Goal: Task Accomplishment & Management: Use online tool/utility

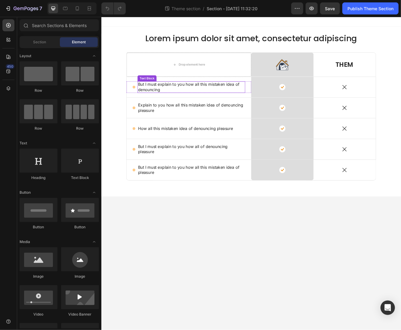
click at [193, 101] on p "But I must explain to you how all this mistaken idea of denouncing" at bounding box center [209, 101] width 128 height 13
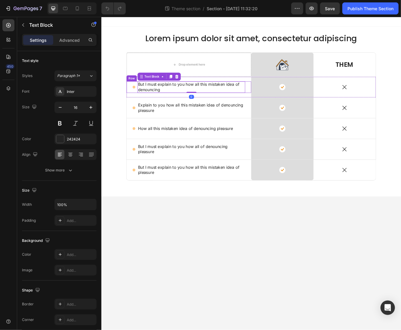
click at [141, 103] on div "Icon" at bounding box center [141, 102] width 4 height 4
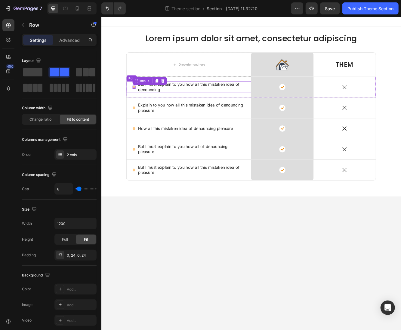
click at [144, 104] on div "Icon 0 But I must explain to you how all this mistaken idea of denouncing Text …" at bounding box center [206, 102] width 150 height 14
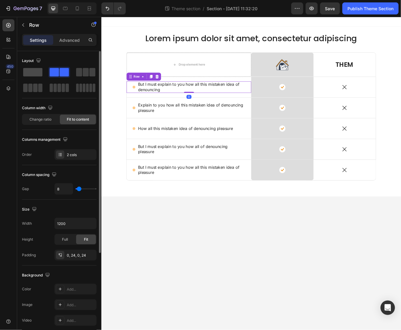
click at [32, 74] on span at bounding box center [32, 72] width 19 height 8
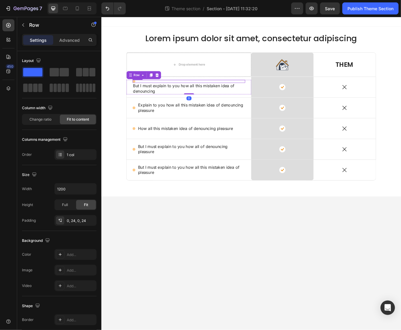
click at [163, 94] on div "Icon" at bounding box center [207, 95] width 136 height 4
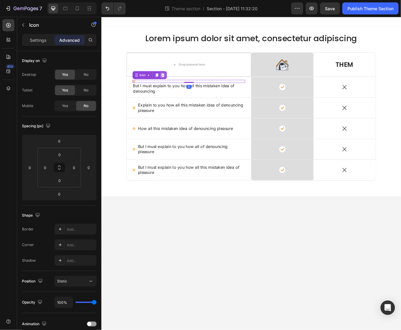
click at [175, 87] on icon at bounding box center [175, 87] width 4 height 4
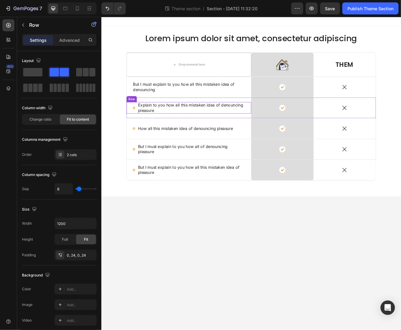
click at [142, 131] on div "Icon Explain to you how all this mistaken idea of denouncing pleasure Text Bloc…" at bounding box center [206, 127] width 150 height 14
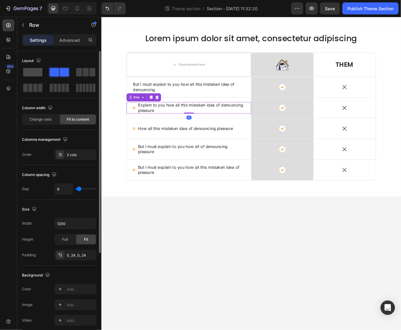
click at [41, 71] on span at bounding box center [32, 72] width 19 height 8
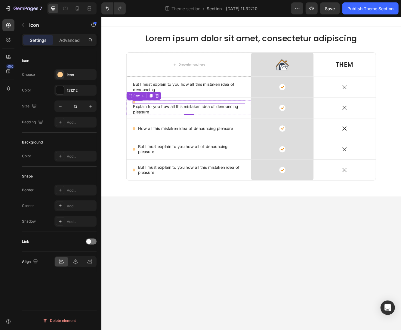
click at [176, 119] on div "Icon" at bounding box center [207, 120] width 136 height 4
click at [178, 111] on div at bounding box center [174, 112] width 7 height 7
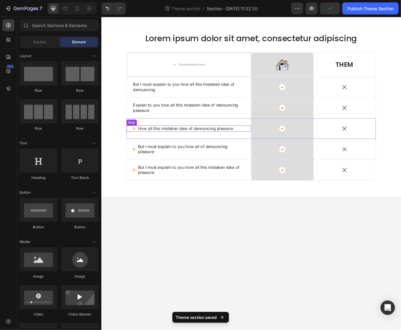
click at [143, 153] on div "Icon How all this mistaken idea of denouncing pleasure Text Block Row" at bounding box center [206, 152] width 150 height 8
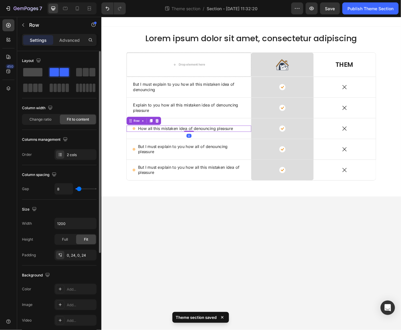
click at [29, 72] on span at bounding box center [32, 72] width 19 height 8
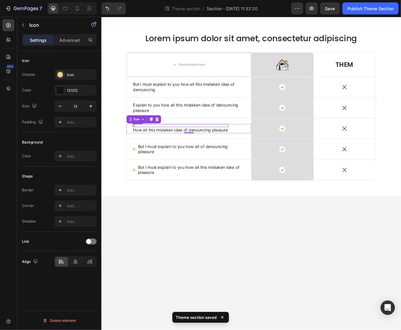
click at [174, 149] on div "Icon" at bounding box center [197, 148] width 116 height 4
click at [174, 139] on icon at bounding box center [175, 140] width 4 height 4
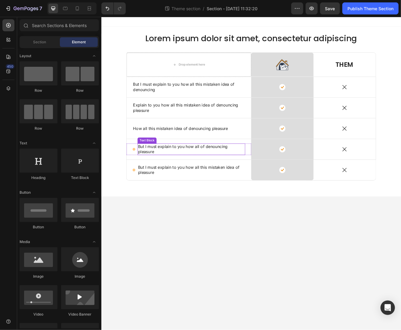
click at [145, 177] on p "But I must explain to you how all of denouncing pleasure" at bounding box center [209, 176] width 128 height 13
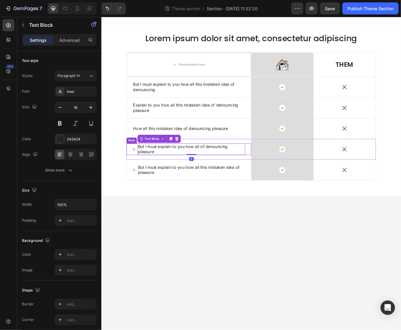
click at [142, 178] on div "Icon But I must explain to you how all of denouncing pleasure Text Block 0 Row" at bounding box center [206, 177] width 150 height 14
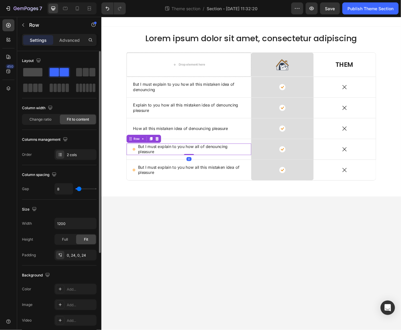
click at [31, 70] on span at bounding box center [32, 72] width 19 height 8
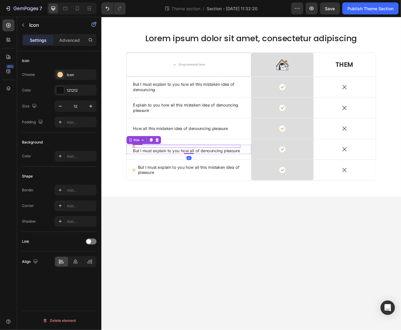
click at [174, 171] on div "Icon" at bounding box center [204, 173] width 130 height 4
click at [174, 162] on div at bounding box center [174, 165] width 7 height 7
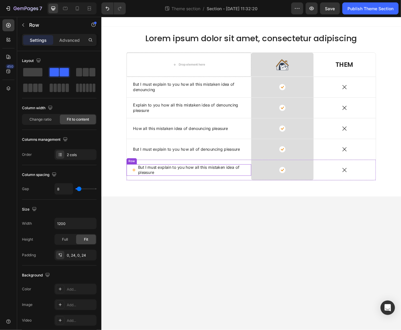
click at [143, 204] on div "Icon But I must explain to you how all this mistaken idea of pleasure Text Bloc…" at bounding box center [206, 202] width 150 height 14
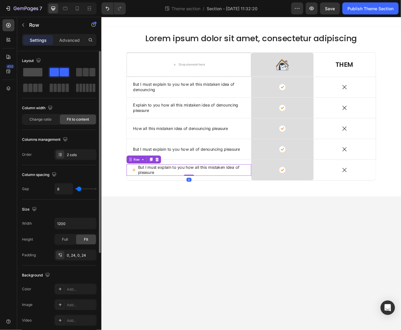
click at [30, 71] on span at bounding box center [32, 72] width 19 height 8
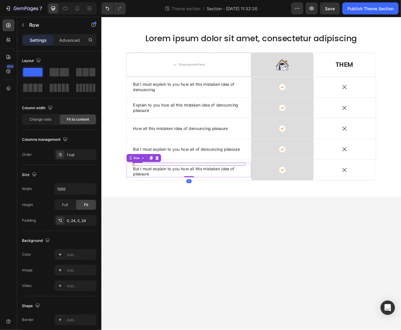
click at [162, 195] on div "Icon" at bounding box center [207, 195] width 136 height 4
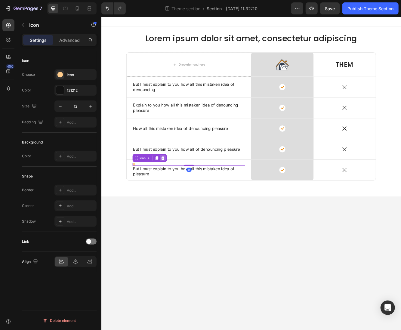
click at [177, 189] on div at bounding box center [174, 186] width 7 height 7
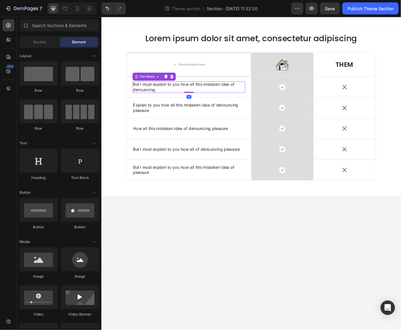
click at [183, 100] on p "But I must explain to you how all this mistaken idea of denouncing" at bounding box center [206, 101] width 134 height 13
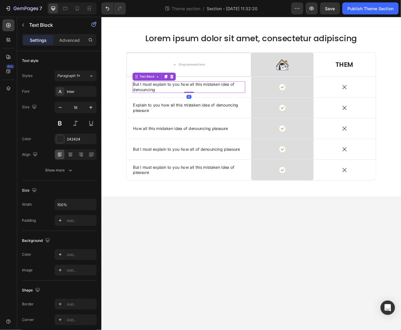
click at [183, 100] on p "But I must explain to you how all this mistaken idea of denouncing" at bounding box center [206, 101] width 134 height 13
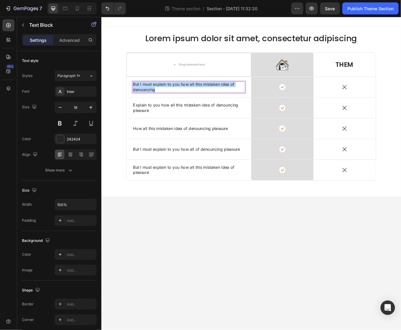
click at [183, 100] on p "But I must explain to you how all this mistaken idea of denouncing" at bounding box center [206, 101] width 134 height 13
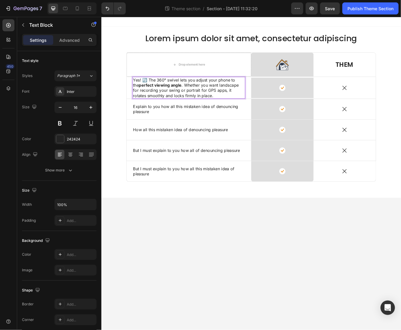
click at [184, 103] on p "Yes! 🔄 The 360° swivel lets you adjust your phone to the perfect viewing angle …" at bounding box center [206, 102] width 134 height 25
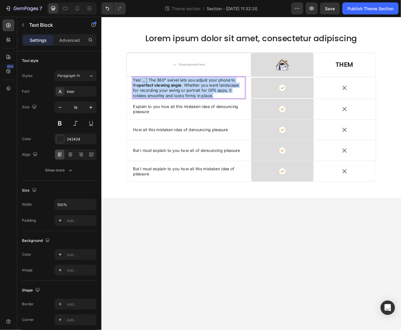
click at [184, 103] on p "Yes! 🔄 The 360° swivel lets you adjust your phone to the perfect viewing angle …" at bounding box center [206, 102] width 134 height 25
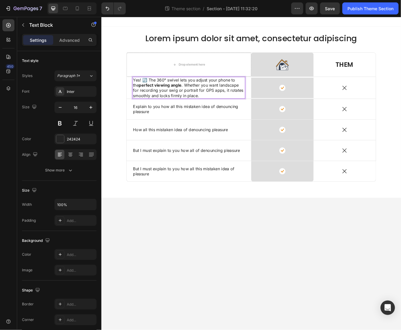
click at [184, 103] on p "Yes! 🔄 The 360° swivel lets you adjust your phone to the perfect viewing angle …" at bounding box center [206, 102] width 134 height 25
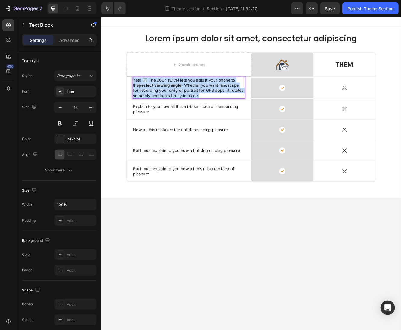
click at [184, 103] on p "Yes! 🔄 The 360° swivel lets you adjust your phone to the perfect viewing angle …" at bounding box center [206, 102] width 134 height 25
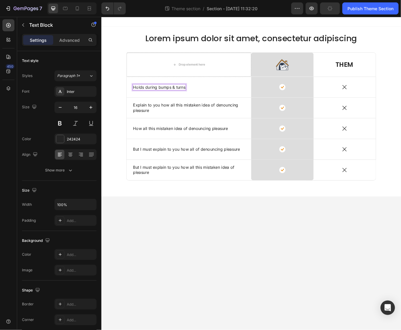
click at [169, 103] on p "Holds during bumps & turns" at bounding box center [170, 102] width 63 height 6
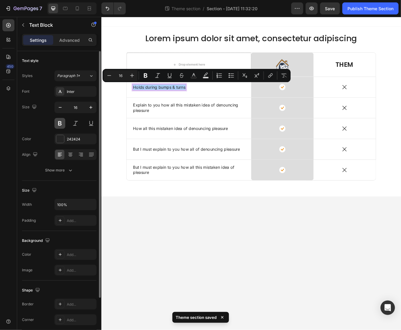
click at [61, 124] on button at bounding box center [59, 123] width 11 height 11
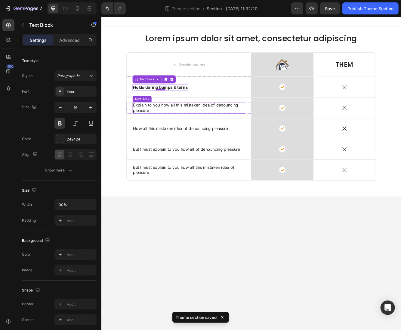
click at [191, 127] on p "Explain to you how all this mistaken idea of denouncing pleasure" at bounding box center [206, 126] width 134 height 13
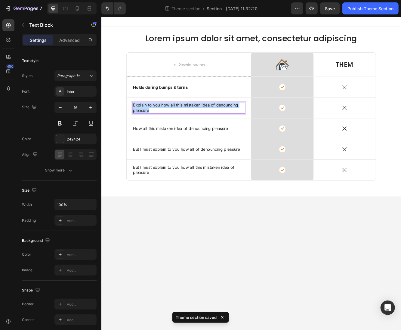
click at [191, 127] on p "Explain to you how all this mistaken idea of denouncing pleasure" at bounding box center [206, 126] width 134 height 13
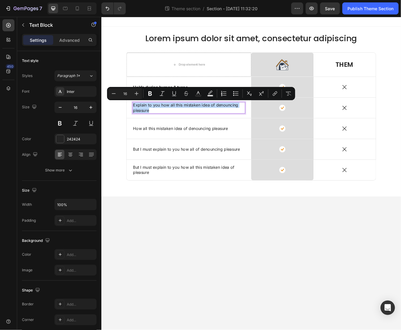
click at [171, 125] on p "Explain to you how all this mistaken idea of denouncing pleasure" at bounding box center [206, 126] width 134 height 13
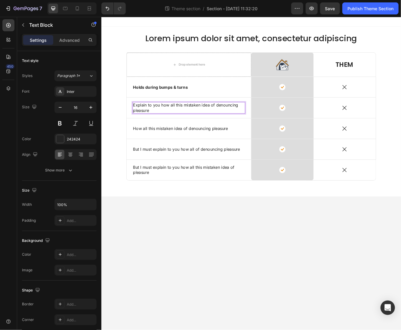
click at [171, 125] on p "Explain to you how all this mistaken idea of denouncing pleasure" at bounding box center [206, 126] width 134 height 13
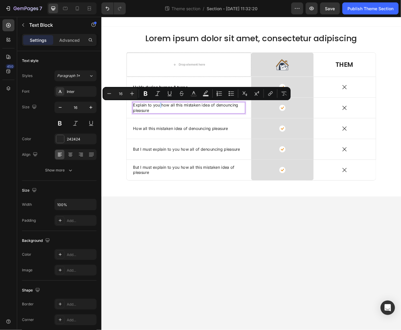
click at [171, 123] on p "Explain to you how all this mistaken idea of denouncing pleasure" at bounding box center [206, 126] width 134 height 13
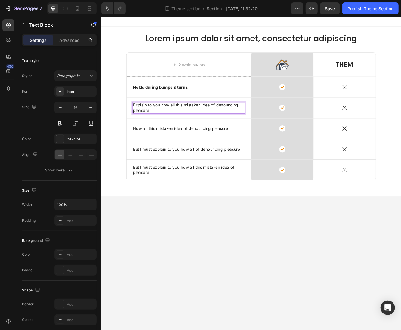
click at [171, 123] on p "Explain to you how all this mistaken idea of denouncing pleasure" at bounding box center [206, 126] width 134 height 13
click at [168, 122] on p "Explain to you how all this mistaken idea of denouncing pleasure" at bounding box center [206, 126] width 134 height 13
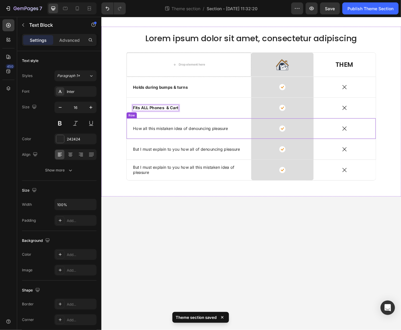
click at [173, 149] on p "How all this mistaken idea of denouncing pleasure" at bounding box center [196, 152] width 114 height 6
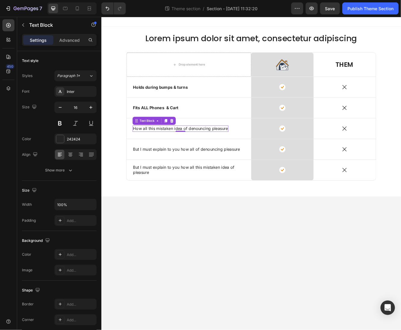
click at [156, 151] on p "How all this mistaken idea of denouncing pleasure" at bounding box center [196, 152] width 114 height 6
click at [156, 152] on p "How all this mistaken idea of denouncing pleasure" at bounding box center [196, 152] width 114 height 6
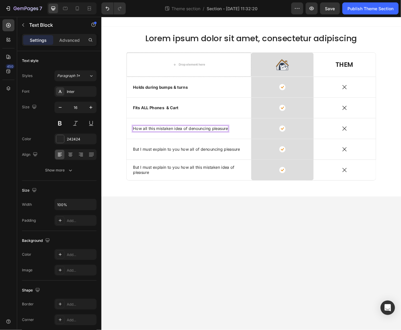
click at [156, 152] on p "How all this mistaken idea of denouncing pleasure" at bounding box center [196, 152] width 114 height 6
click at [140, 155] on strong "in 1 Second" at bounding box center [152, 155] width 26 height 6
click at [200, 178] on p "But I must explain to you how all of denouncing pleasure" at bounding box center [203, 177] width 129 height 6
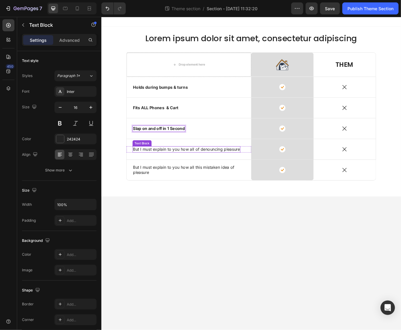
click at [200, 178] on p "But I must explain to you how all of denouncing pleasure" at bounding box center [203, 177] width 129 height 6
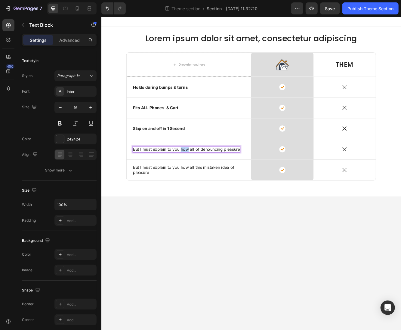
click at [200, 178] on p "But I must explain to you how all of denouncing pleasure" at bounding box center [203, 177] width 129 height 6
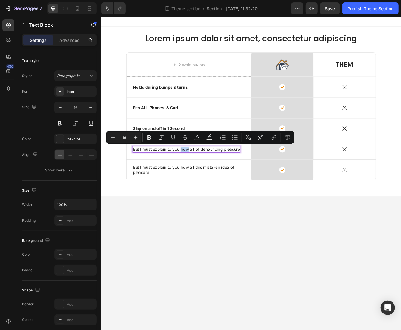
click at [200, 178] on p "But I must explain to you how all of denouncing pleasure" at bounding box center [203, 177] width 129 height 6
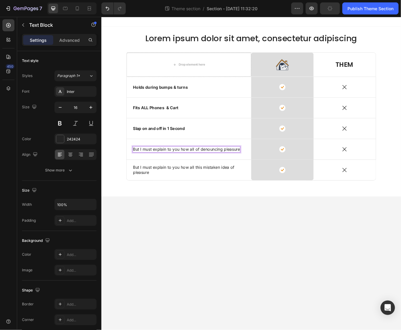
click at [200, 178] on p "But I must explain to you how all of denouncing pleasure" at bounding box center [203, 177] width 129 height 6
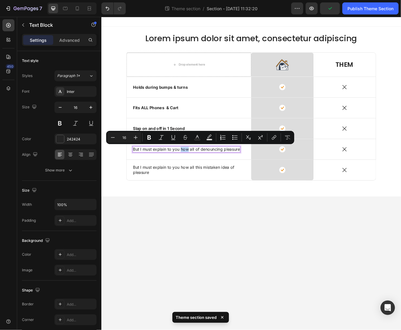
click at [199, 175] on p "But I must explain to you how all of denouncing pleasure" at bounding box center [203, 177] width 129 height 6
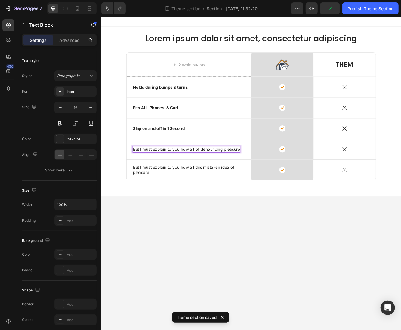
click at [199, 175] on p "But I must explain to you how all of denouncing pleasure" at bounding box center [203, 177] width 129 height 6
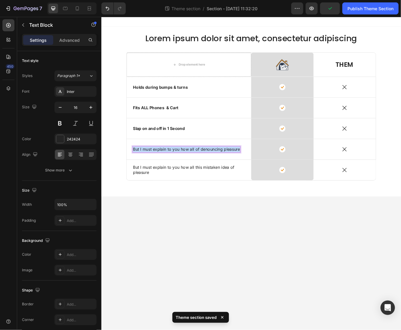
click at [199, 175] on p "But I must explain to you how all of denouncing pleasure" at bounding box center [203, 177] width 129 height 6
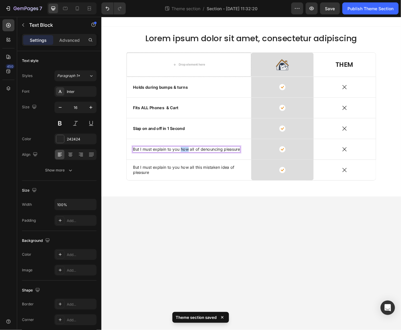
click at [199, 175] on p "But I must explain to you how all of denouncing pleasure" at bounding box center [203, 177] width 129 height 6
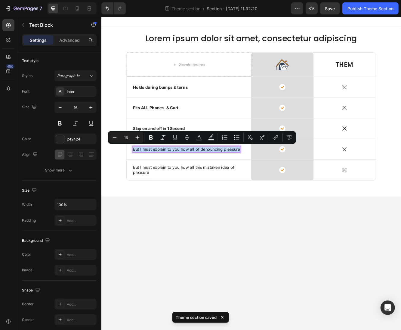
type input "14"
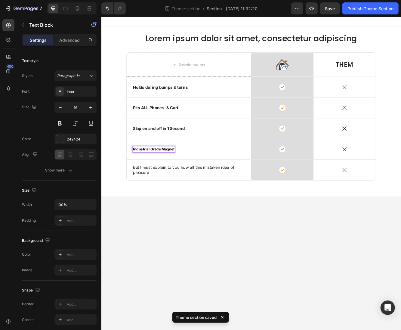
click at [173, 175] on strong "Industrial Grade Magnet" at bounding box center [164, 176] width 50 height 5
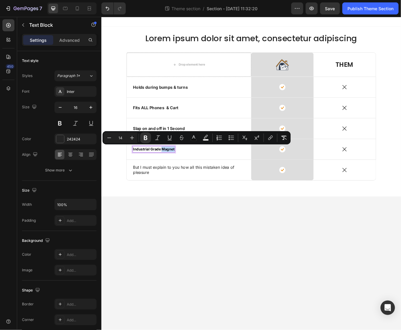
click at [173, 175] on strong "Industrial Grade Magnet" at bounding box center [164, 176] width 50 height 5
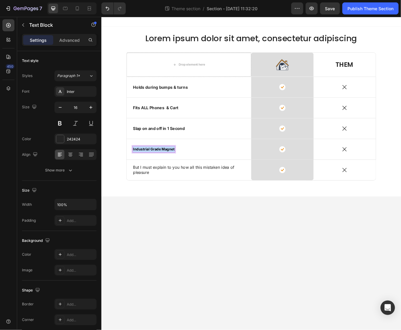
click at [173, 175] on strong "Industrial Grade Magnet" at bounding box center [164, 176] width 50 height 5
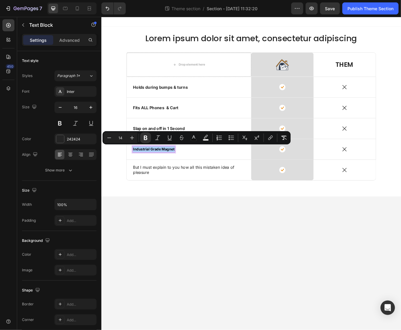
drag, startPoint x: 120, startPoint y: 136, endPoint x: 125, endPoint y: 137, distance: 5.1
click at [125, 137] on input "14" at bounding box center [121, 137] width 12 height 7
type input "1"
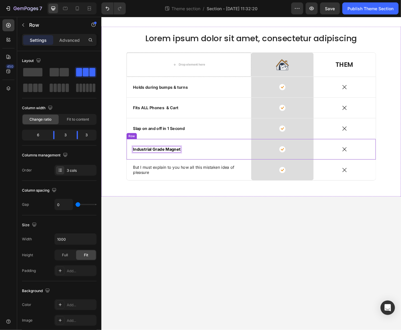
click at [140, 185] on div "Industrial Grade Magnet Text Block 0 Row" at bounding box center [206, 176] width 150 height 25
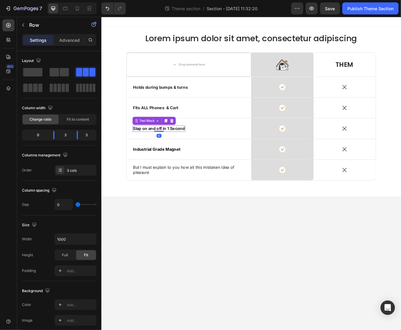
click at [180, 151] on strong "Slap on and off in 1 Second" at bounding box center [170, 152] width 62 height 6
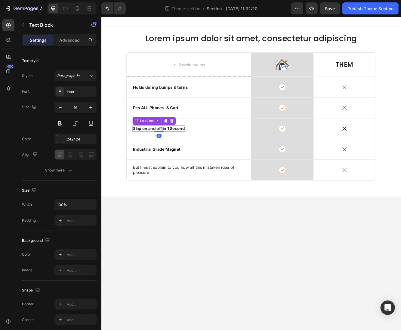
click at [174, 149] on strong "Slap on and off in 1 Second" at bounding box center [170, 152] width 62 height 6
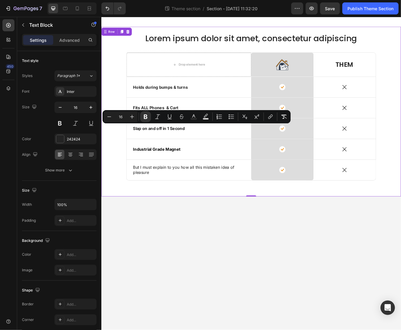
click at [124, 170] on div "Lorem ipsum dolor sit amet, consectetur adipiscing Heading Row Drop element her…" at bounding box center [282, 132] width 352 height 193
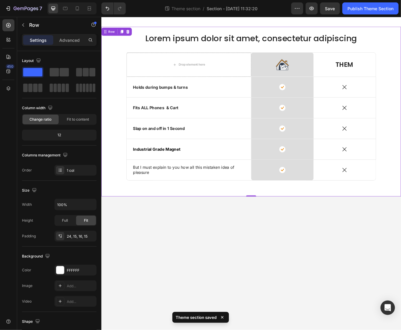
click at [147, 197] on p "But I must explain to you how all this mistaken idea of pleasure" at bounding box center [206, 201] width 134 height 13
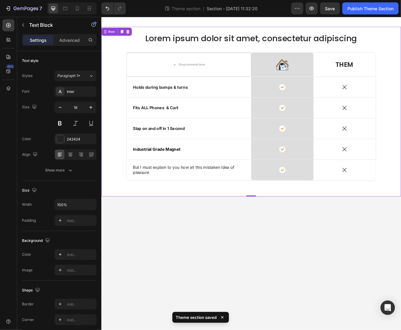
click at [147, 197] on p "But I must explain to you how all this mistaken idea of pleasure" at bounding box center [206, 201] width 134 height 13
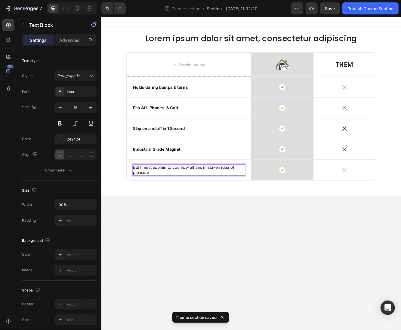
click at [147, 197] on p "But I must explain to you how all this mistaken idea of pleasure" at bounding box center [206, 201] width 134 height 13
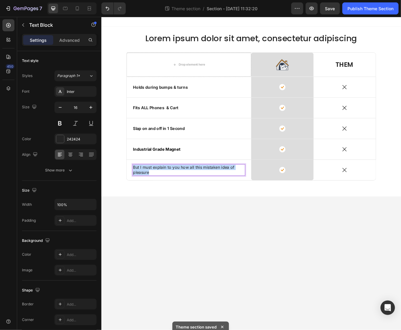
click at [147, 197] on p "But I must explain to you how all this mistaken idea of pleasure" at bounding box center [206, 201] width 134 height 13
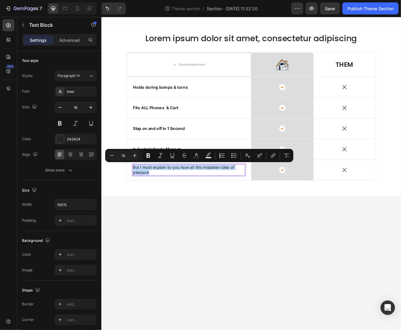
type input "14"
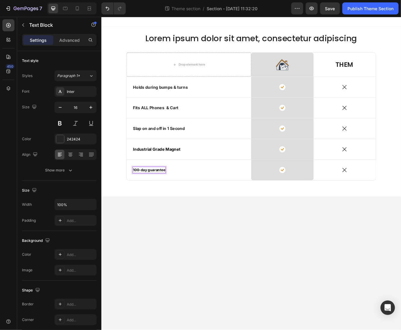
click at [152, 201] on strong "100-day guarantee" at bounding box center [158, 201] width 39 height 5
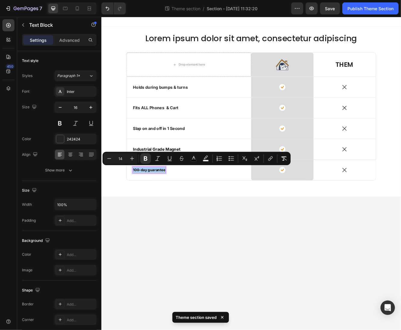
drag, startPoint x: 125, startPoint y: 159, endPoint x: 117, endPoint y: 161, distance: 8.3
click at [117, 161] on input "14" at bounding box center [121, 158] width 12 height 7
type input "1"
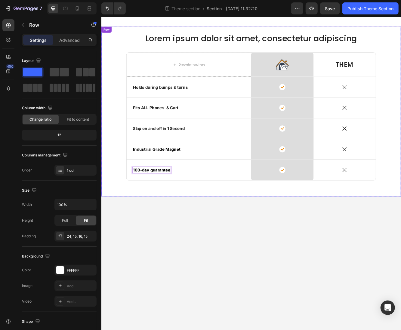
click at [166, 222] on div "Lorem ipsum dolor sit amet, consectetur adipiscing Heading Row Drop element her…" at bounding box center [282, 132] width 352 height 193
click at [195, 103] on p "Holds during bumps & turns" at bounding box center [172, 102] width 66 height 6
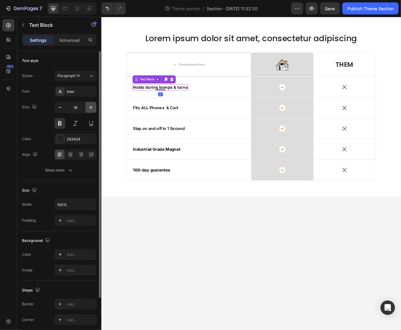
click at [90, 109] on icon "button" at bounding box center [91, 107] width 6 height 6
type input "18"
click at [78, 94] on div "Inter" at bounding box center [81, 91] width 28 height 5
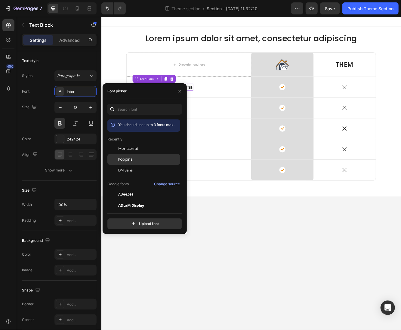
click at [134, 159] on div "Poppins" at bounding box center [148, 159] width 61 height 5
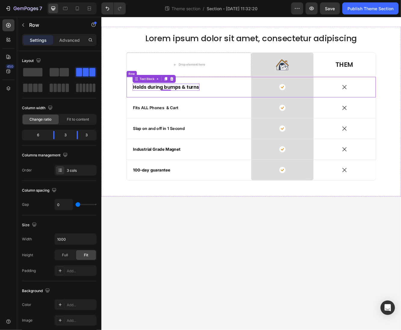
click at [223, 113] on div "Holds during bumps & turns Text Block 0 Row" at bounding box center [206, 101] width 150 height 25
click at [177, 103] on p "Holds during bumps & turns" at bounding box center [178, 101] width 79 height 7
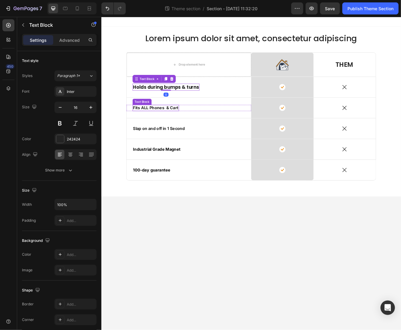
click at [174, 127] on strong "Fits ALL Phones & Cart" at bounding box center [166, 127] width 55 height 6
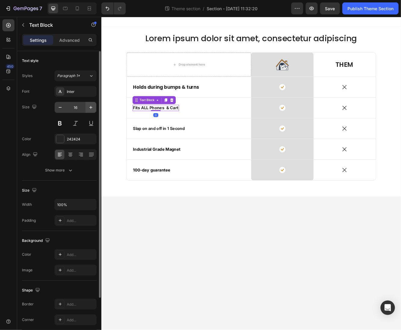
click at [92, 106] on icon "button" at bounding box center [91, 107] width 6 height 6
type input "18"
click at [84, 94] on div "Inter" at bounding box center [75, 91] width 42 height 11
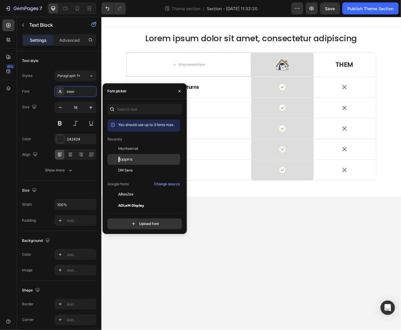
click at [121, 221] on div "Poppins" at bounding box center [143, 226] width 73 height 11
click at [240, 144] on div "Slap on and off in 1 Second Text Block Row" at bounding box center [206, 151] width 150 height 25
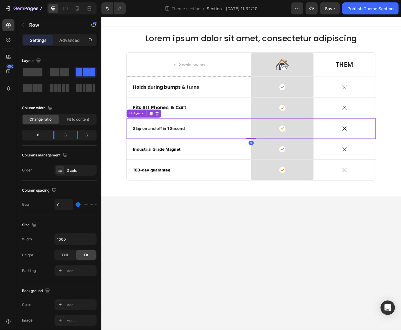
click at [161, 152] on strong "Slap on and off in 1 Second" at bounding box center [170, 152] width 62 height 6
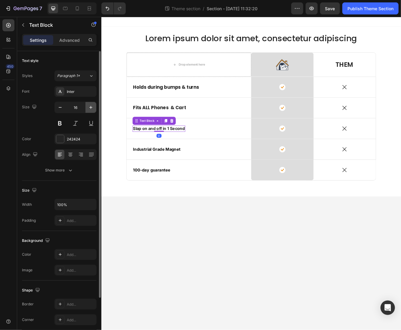
click at [91, 108] on icon "button" at bounding box center [91, 107] width 6 height 6
click at [91, 109] on icon "button" at bounding box center [91, 107] width 6 height 6
type input "19"
click at [81, 93] on div "Inter" at bounding box center [81, 91] width 28 height 5
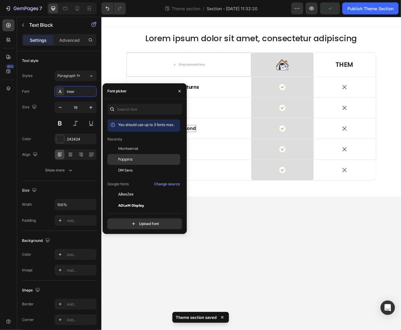
click at [128, 162] on span "Poppins" at bounding box center [125, 159] width 14 height 5
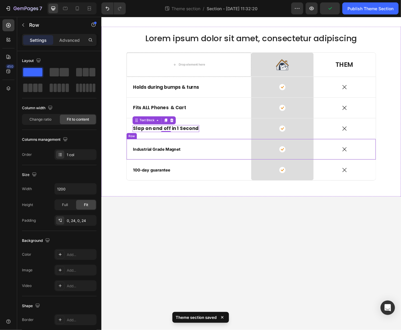
click at [237, 173] on div "Industrial Grade Magnet Text Block Row" at bounding box center [206, 177] width 150 height 8
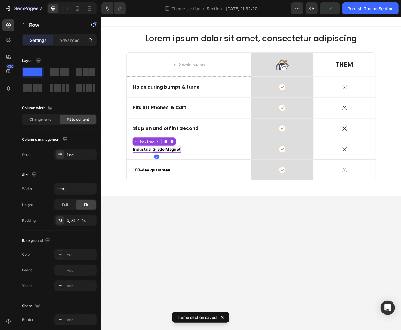
click at [153, 175] on strong "Industrial Grade Magnet" at bounding box center [167, 177] width 57 height 6
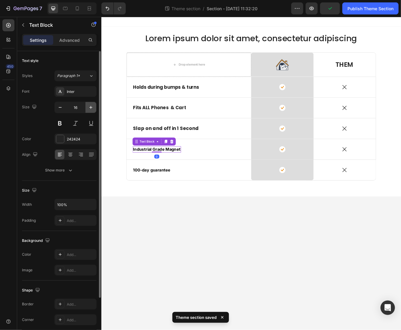
click at [87, 104] on button "button" at bounding box center [90, 107] width 11 height 11
type input "18"
click at [80, 91] on div "Inter" at bounding box center [81, 91] width 28 height 5
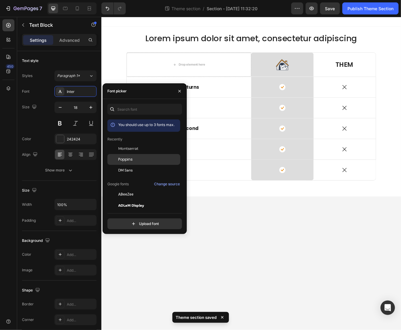
click at [139, 161] on div "Poppins" at bounding box center [148, 159] width 61 height 5
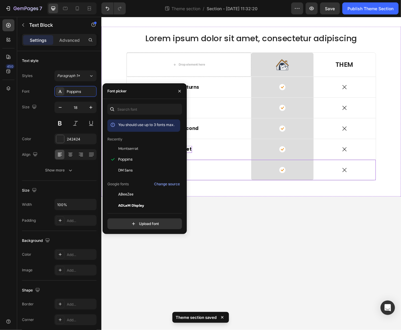
click at [226, 190] on div "100-day guarantee Text Block Row" at bounding box center [206, 201] width 150 height 25
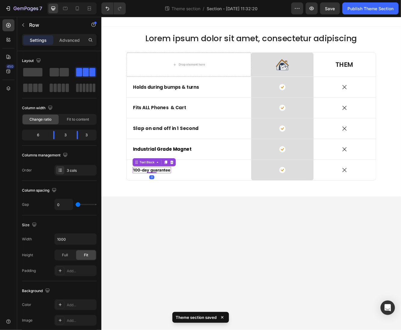
click at [148, 202] on strong "100-day guarantee" at bounding box center [161, 202] width 45 height 6
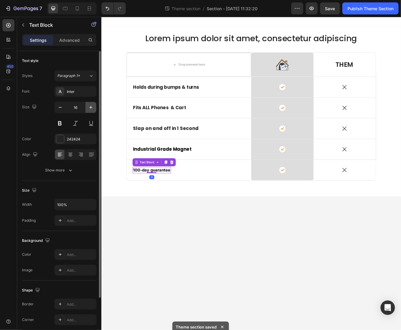
click at [89, 106] on icon "button" at bounding box center [91, 107] width 6 height 6
type input "18"
click at [78, 90] on div "Inter" at bounding box center [81, 91] width 28 height 5
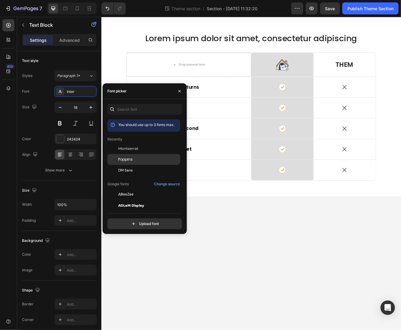
click at [131, 157] on span "Poppins" at bounding box center [125, 159] width 14 height 5
click at [246, 219] on div "Lorem ipsum dolor sit amet, consectetur adipiscing Heading Row Drop element her…" at bounding box center [282, 132] width 352 height 193
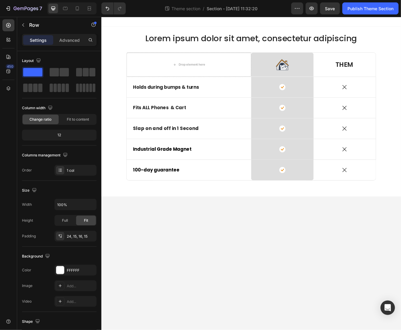
click at [309, 275] on body "Lorem ipsum dolor sit amet, consectetur adipiscing Heading Row Drop element her…" at bounding box center [281, 205] width 361 height 377
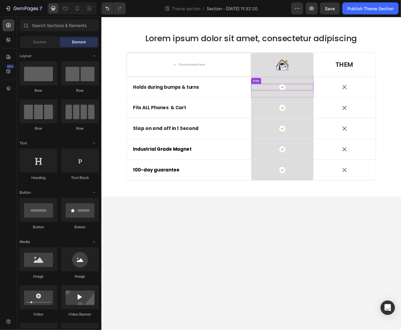
click at [323, 100] on div "Icon" at bounding box center [319, 102] width 75 height 8
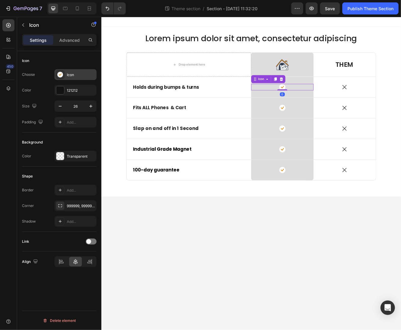
click at [83, 74] on div "Icon" at bounding box center [81, 74] width 28 height 5
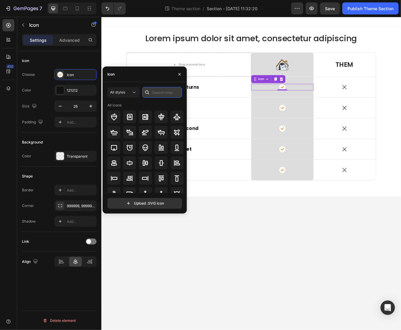
click at [153, 93] on input "text" at bounding box center [162, 92] width 40 height 11
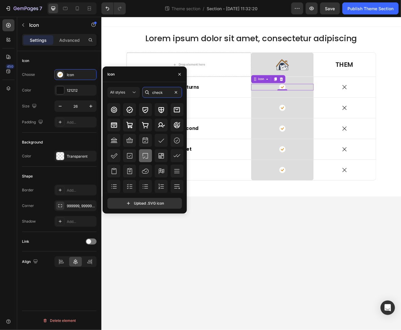
scroll to position [196, 0]
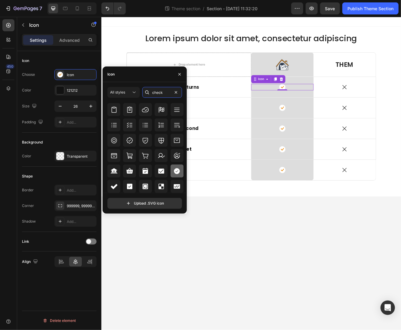
type input "check"
click at [176, 174] on icon at bounding box center [176, 171] width 7 height 7
click at [72, 87] on div "121212" at bounding box center [75, 90] width 42 height 11
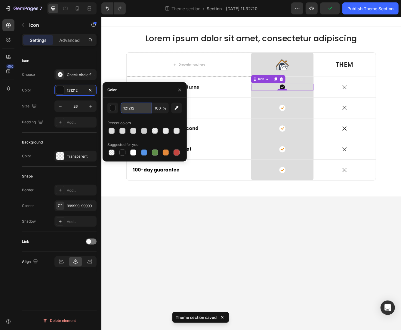
click at [142, 110] on input "121212" at bounding box center [136, 108] width 31 height 11
paste input "51A600"
type input "51A600"
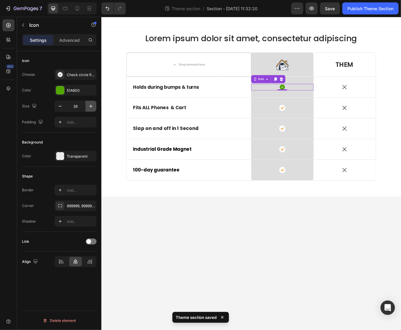
click at [92, 107] on icon "button" at bounding box center [91, 106] width 6 height 6
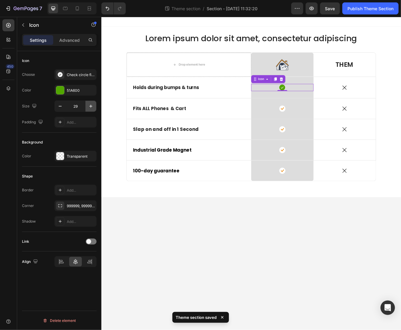
click at [92, 107] on icon "button" at bounding box center [91, 106] width 6 height 6
click at [63, 106] on button "button" at bounding box center [60, 106] width 11 height 11
type input "29"
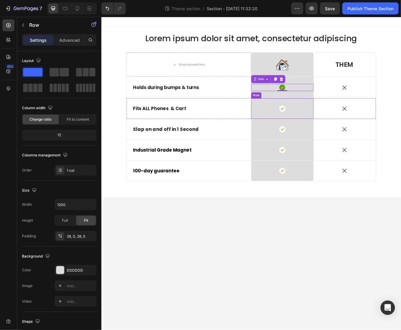
click at [319, 123] on div "Icon Row" at bounding box center [319, 127] width 75 height 25
click at [326, 102] on div "Icon" at bounding box center [319, 102] width 75 height 9
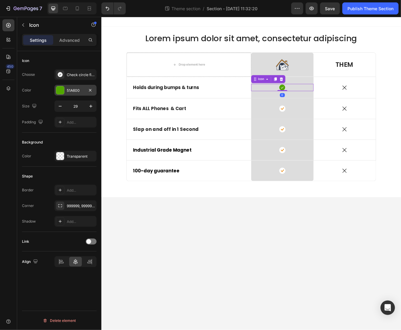
click at [72, 93] on div "51A600" at bounding box center [75, 90] width 17 height 5
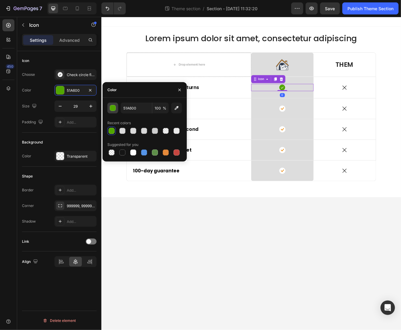
click at [116, 109] on div "button" at bounding box center [113, 108] width 6 height 6
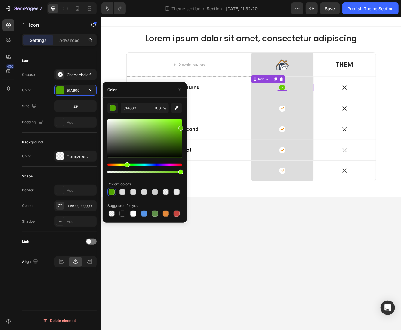
drag, startPoint x: 180, startPoint y: 133, endPoint x: 181, endPoint y: 127, distance: 6.5
click at [181, 127] on div at bounding box center [180, 128] width 5 height 5
type input "5CBF00"
drag, startPoint x: 181, startPoint y: 127, endPoint x: 184, endPoint y: 129, distance: 4.1
click at [184, 129] on div "5CBF00 100 % Recent colors Suggested for you" at bounding box center [145, 160] width 84 height 115
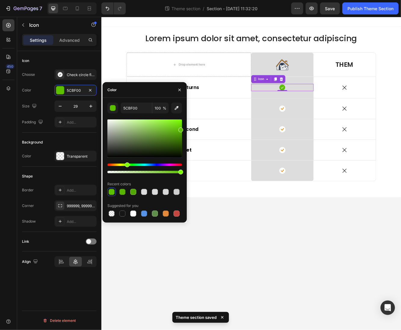
click at [280, 280] on body "Lorem ipsum dolor sit amet, consectetur adipiscing Heading Row Drop element her…" at bounding box center [281, 205] width 361 height 377
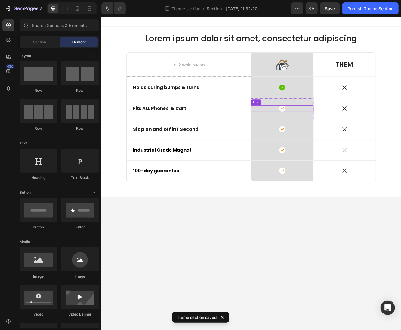
click at [318, 127] on icon at bounding box center [319, 127] width 4 height 3
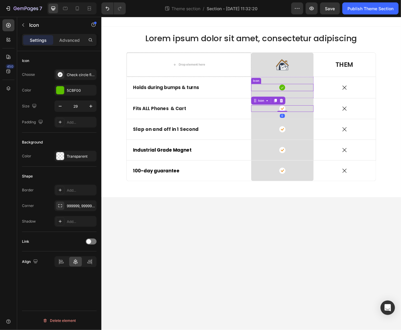
click at [309, 104] on div "Icon" at bounding box center [319, 102] width 75 height 9
click at [310, 90] on icon at bounding box center [310, 92] width 3 height 4
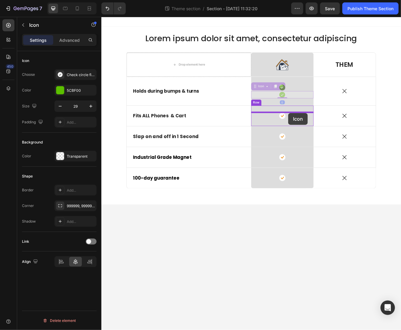
drag, startPoint x: 322, startPoint y: 110, endPoint x: 326, endPoint y: 133, distance: 22.6
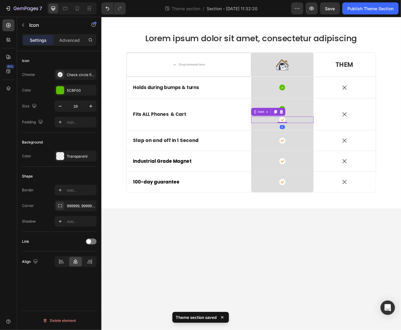
click at [327, 143] on div "Icon 0" at bounding box center [319, 141] width 75 height 8
click at [317, 130] on icon at bounding box center [318, 131] width 4 height 4
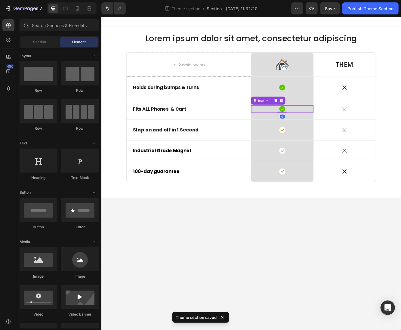
click at [328, 126] on div "Icon 0" at bounding box center [319, 128] width 75 height 9
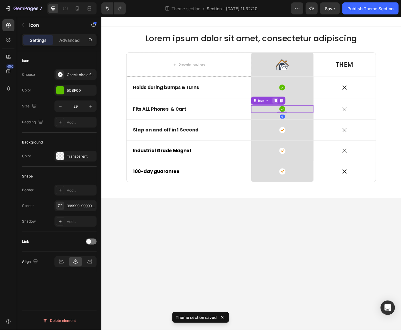
click at [312, 116] on icon at bounding box center [310, 118] width 5 height 5
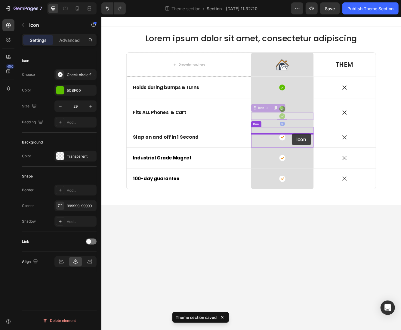
drag, startPoint x: 329, startPoint y: 136, endPoint x: 330, endPoint y: 157, distance: 21.4
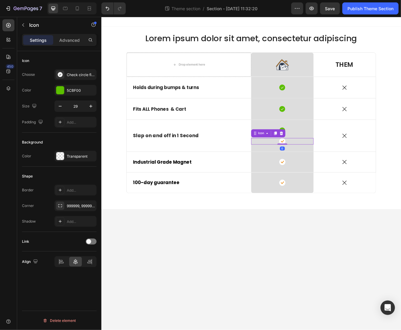
click at [326, 165] on div "Icon 0" at bounding box center [319, 167] width 75 height 8
click at [318, 156] on icon at bounding box center [318, 157] width 5 height 5
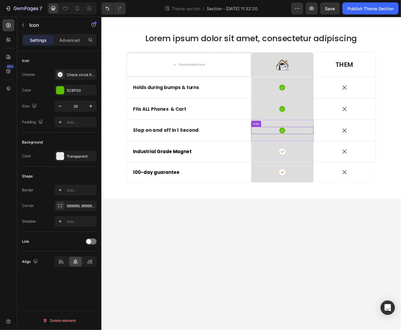
click at [322, 155] on icon at bounding box center [319, 153] width 7 height 7
click at [309, 141] on icon at bounding box center [310, 143] width 5 height 5
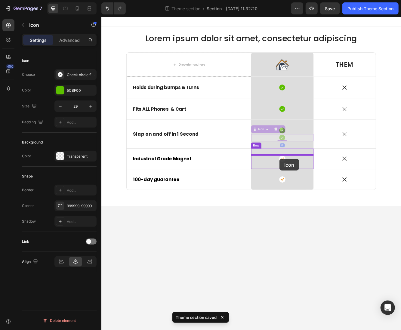
drag, startPoint x: 313, startPoint y: 165, endPoint x: 316, endPoint y: 188, distance: 23.3
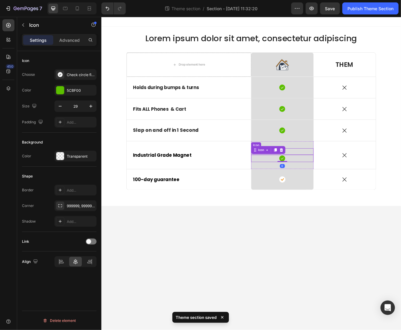
click at [338, 178] on div "Icon" at bounding box center [319, 179] width 75 height 8
click at [316, 168] on icon at bounding box center [318, 169] width 5 height 5
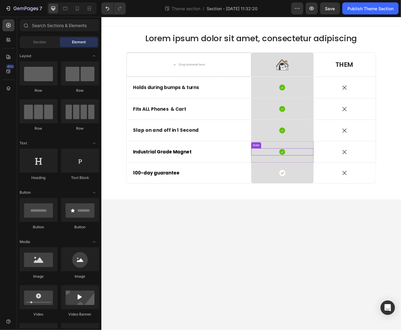
click at [316, 183] on div "Icon" at bounding box center [319, 179] width 75 height 9
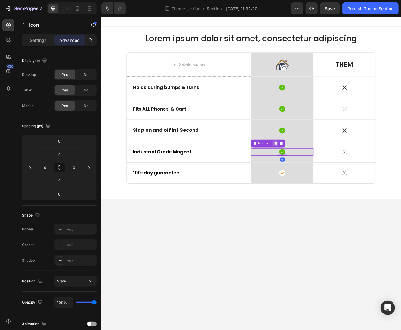
click at [310, 165] on div "Icon" at bounding box center [302, 170] width 41 height 10
click at [312, 171] on icon at bounding box center [310, 169] width 5 height 5
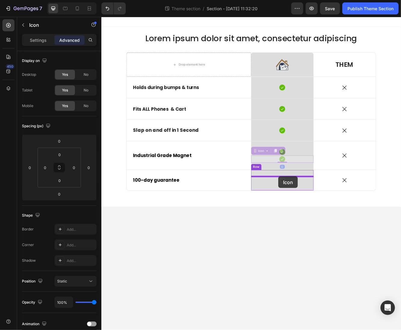
drag, startPoint x: 313, startPoint y: 187, endPoint x: 314, endPoint y: 209, distance: 22.6
type input "16"
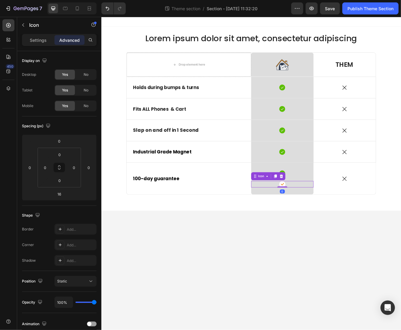
click at [331, 220] on div "Icon 0" at bounding box center [319, 219] width 75 height 8
click at [319, 207] on icon at bounding box center [318, 209] width 4 height 4
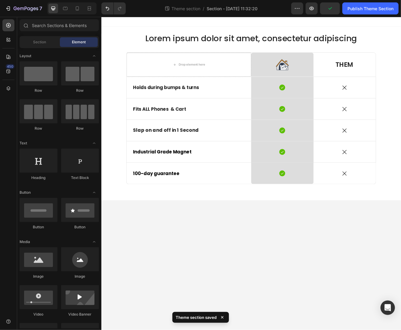
click at [352, 254] on body "Lorem ipsum dolor sit amet, consectetur adipiscing Heading Row Drop element her…" at bounding box center [281, 205] width 361 height 377
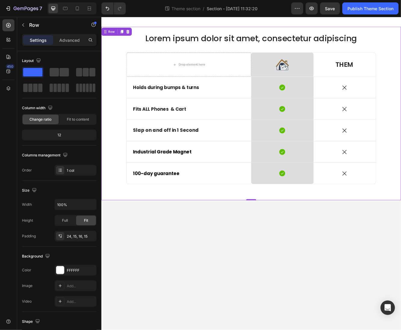
click at [118, 35] on div "Lorem ipsum dolor sit amet, consectetur adipiscing Heading Row Drop element her…" at bounding box center [281, 133] width 361 height 209
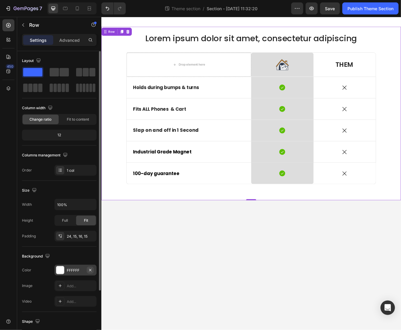
click at [92, 271] on icon "button" at bounding box center [90, 270] width 5 height 5
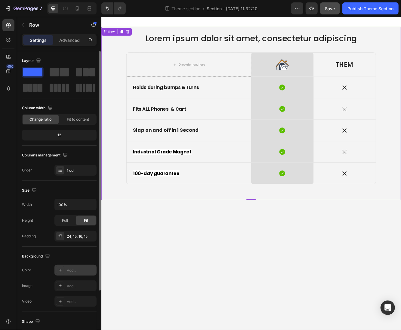
click at [336, 9] on button "Save" at bounding box center [330, 8] width 20 height 12
click at [349, 9] on div "Publish Theme Section" at bounding box center [370, 8] width 46 height 6
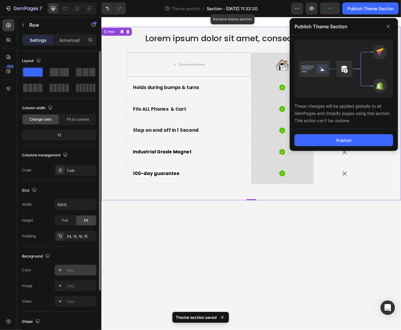
click at [249, 10] on span "Section - Aug 28 11:32:20" at bounding box center [232, 8] width 51 height 6
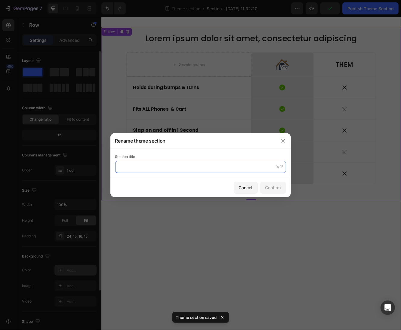
click at [182, 168] on input "text" at bounding box center [200, 167] width 171 height 12
type input "comp table holder"
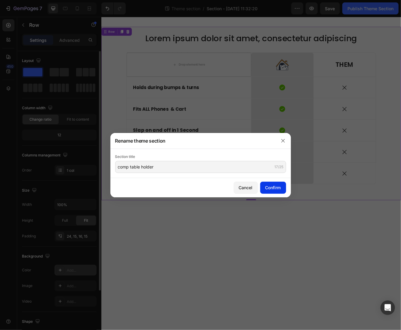
click at [276, 187] on div "Confirm" at bounding box center [273, 187] width 16 height 6
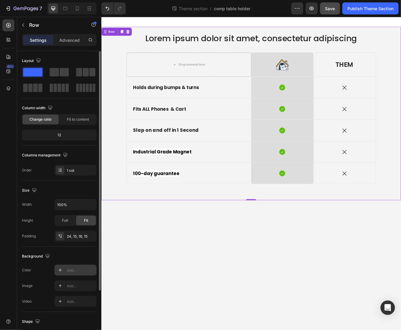
click at [333, 12] on button "Save" at bounding box center [330, 8] width 20 height 12
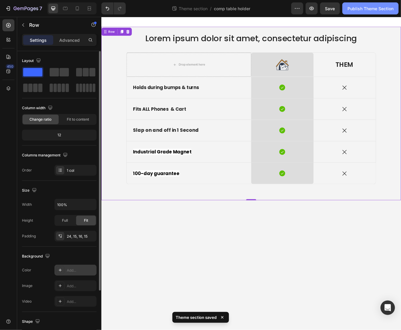
click at [354, 9] on div "Publish Theme Section" at bounding box center [370, 8] width 46 height 6
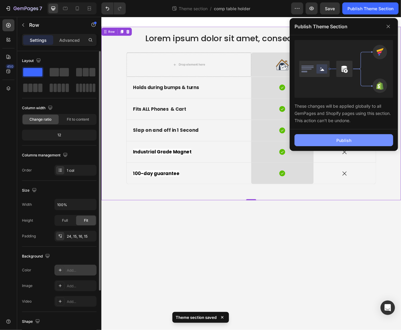
click at [341, 138] on div "Publish" at bounding box center [343, 140] width 15 height 6
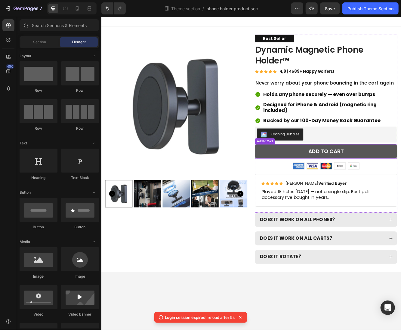
click at [341, 176] on button "Add to cart" at bounding box center [371, 179] width 171 height 17
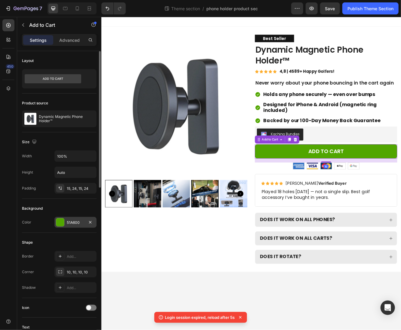
click at [73, 220] on div "51A600" at bounding box center [75, 222] width 17 height 5
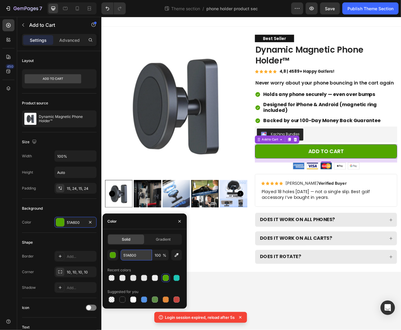
click at [140, 254] on input "51A600" at bounding box center [136, 255] width 31 height 11
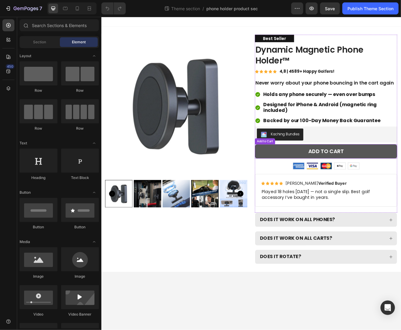
click at [316, 180] on button "Add to cart" at bounding box center [371, 179] width 171 height 17
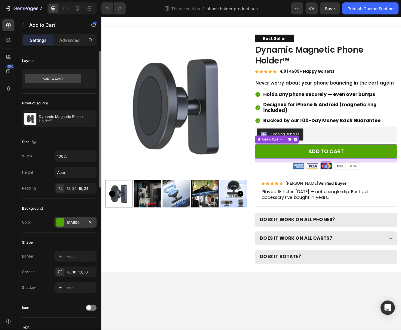
click at [72, 222] on div "51A600" at bounding box center [75, 222] width 17 height 5
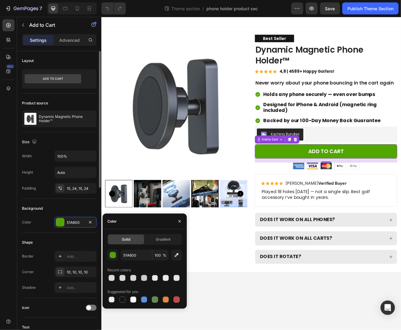
click at [55, 205] on div "Background" at bounding box center [59, 209] width 75 height 10
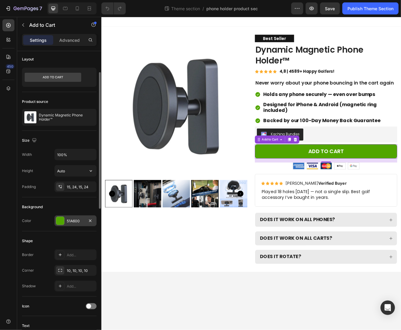
scroll to position [63, 0]
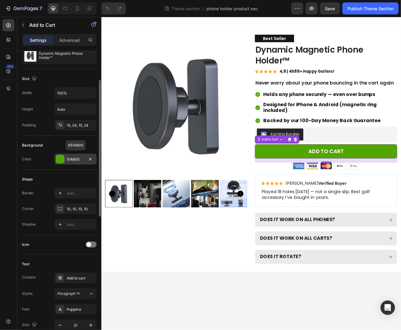
click at [75, 159] on div "51A600" at bounding box center [75, 159] width 17 height 5
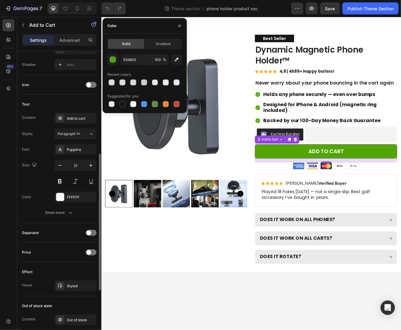
scroll to position [347, 0]
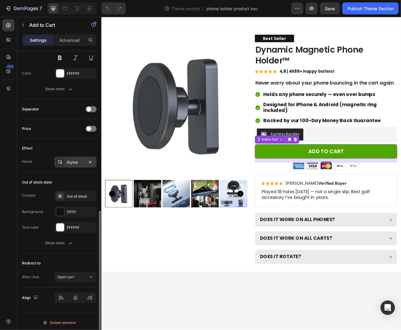
click at [73, 160] on div "Styled" at bounding box center [75, 162] width 17 height 5
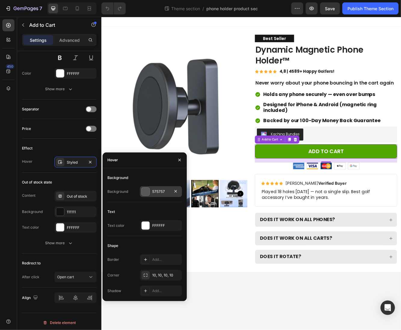
click at [156, 187] on div "575757" at bounding box center [161, 191] width 42 height 11
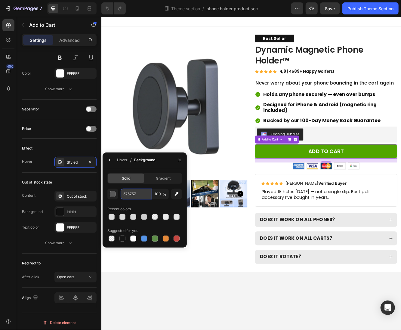
click at [0, 0] on input "575757" at bounding box center [0, 0] width 0 height 0
paste input "#556b2f"
click at [146, 202] on div "575757 100 % Recent colors Suggested for you" at bounding box center [144, 216] width 75 height 54
click at [0, 0] on input "575757" at bounding box center [0, 0] width 0 height 0
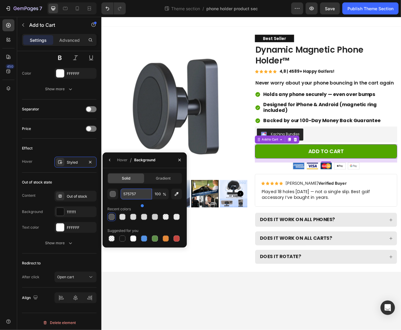
paste input "#556b2f"
click at [144, 202] on div "556B2F 100 % Recent colors Suggested for you" at bounding box center [144, 216] width 75 height 54
click at [0, 0] on input "556B2F" at bounding box center [0, 0] width 0 height 0
paste input "#2a6b2d"
type input "2A6B2D"
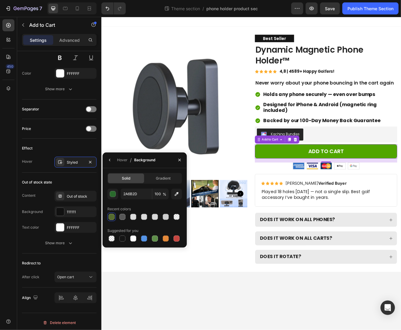
click at [143, 204] on div "2A6B2D 100 % Recent colors Suggested for you" at bounding box center [144, 216] width 75 height 54
click at [338, 8] on button "Save" at bounding box center [330, 8] width 20 height 12
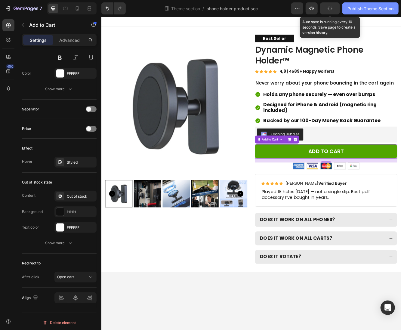
click at [349, 10] on div "Publish Theme Section" at bounding box center [370, 8] width 46 height 6
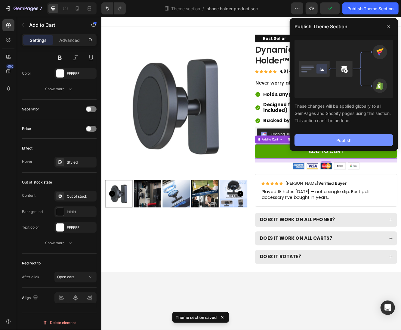
click at [327, 142] on button "Publish" at bounding box center [343, 140] width 99 height 12
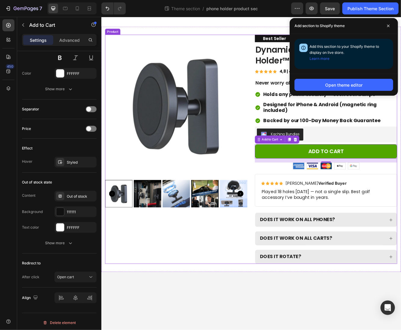
click at [204, 292] on div "Product Images" at bounding box center [191, 177] width 171 height 276
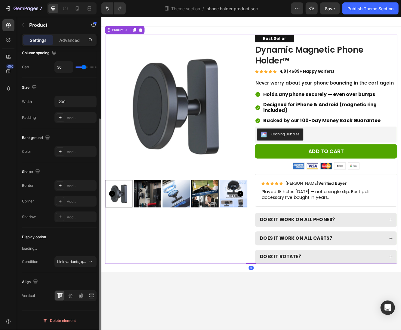
scroll to position [0, 0]
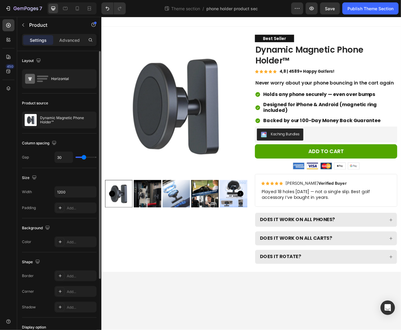
click at [236, 330] on body "Product Images Best Seller Text Block Dynamic Magnetic Phone Holder™ Product Ti…" at bounding box center [281, 205] width 361 height 377
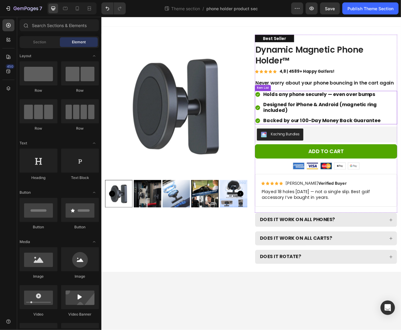
click at [292, 119] on div "Designed for iPhone & Android (magnetic ring included)" at bounding box center [371, 127] width 171 height 16
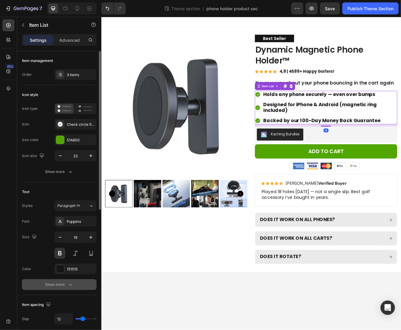
click at [69, 283] on icon "button" at bounding box center [70, 285] width 6 height 6
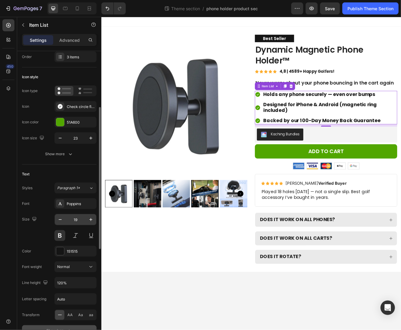
scroll to position [50, 0]
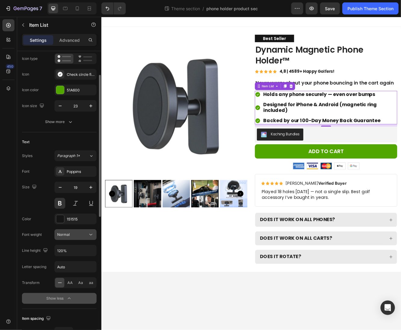
click at [79, 235] on div "Normal" at bounding box center [72, 234] width 31 height 5
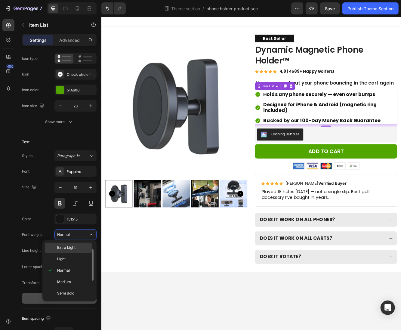
scroll to position [14, 0]
click at [79, 290] on p "Semi Bold" at bounding box center [73, 291] width 32 height 5
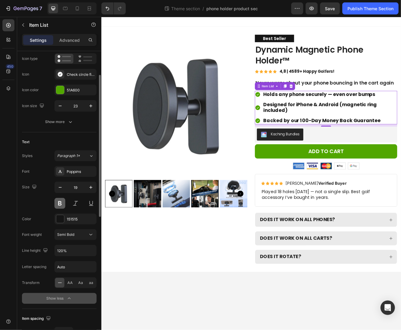
click at [63, 201] on button at bounding box center [59, 203] width 11 height 11
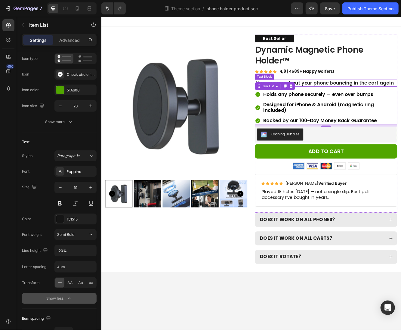
click at [400, 98] on p "Never worry about your phone bouncing in the cart again" at bounding box center [372, 97] width 170 height 8
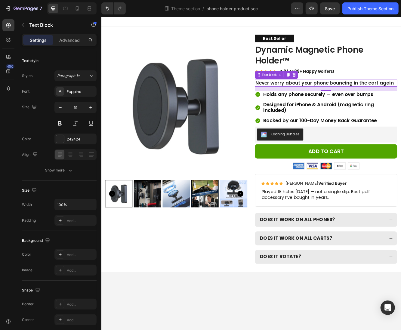
click at [401, 96] on p "Never worry about your phone bouncing in the cart again" at bounding box center [372, 97] width 170 height 8
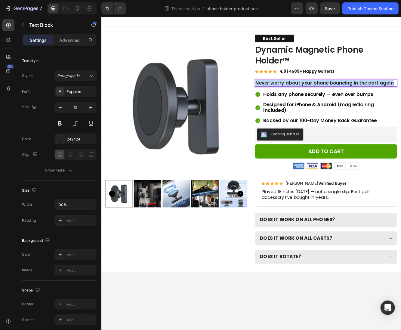
click at [401, 96] on p "Never worry about your phone bouncing in the cart again" at bounding box center [372, 97] width 170 height 8
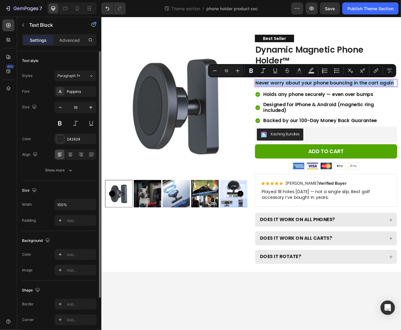
click at [66, 126] on div at bounding box center [75, 123] width 42 height 11
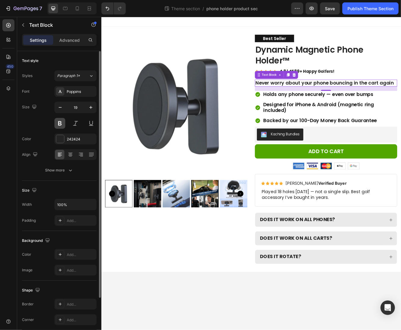
click at [62, 126] on button at bounding box center [59, 123] width 11 height 11
click at [61, 125] on button at bounding box center [59, 123] width 11 height 11
click at [67, 173] on button "Show more" at bounding box center [59, 170] width 75 height 11
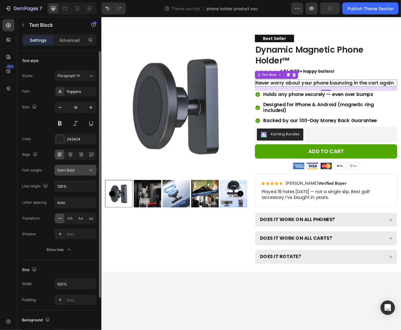
click at [68, 171] on span "Semi Bold" at bounding box center [65, 170] width 17 height 5
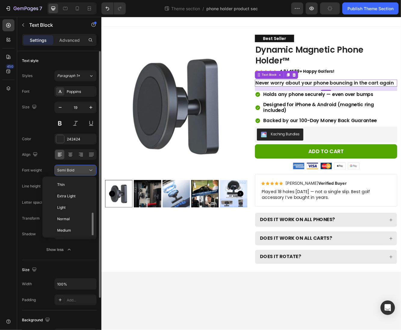
scroll to position [22, 0]
click at [68, 172] on span "Semi Bold" at bounding box center [65, 170] width 17 height 5
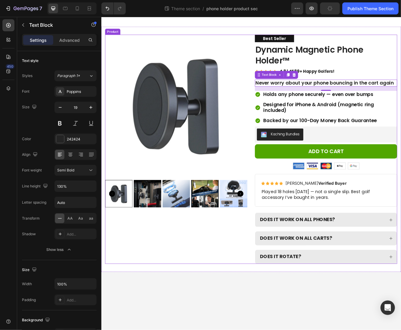
click at [208, 260] on div "Product Images" at bounding box center [191, 177] width 171 height 276
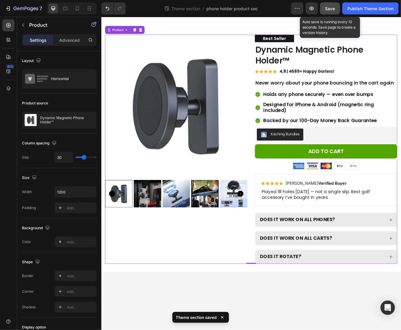
click at [329, 9] on span "Save" at bounding box center [330, 8] width 10 height 5
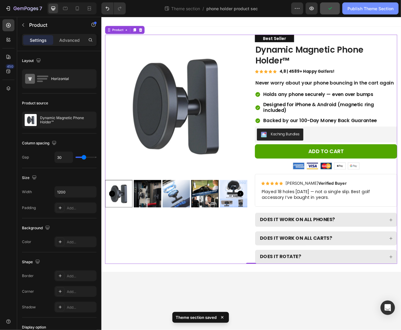
click at [356, 11] on div "Publish Theme Section" at bounding box center [370, 8] width 46 height 6
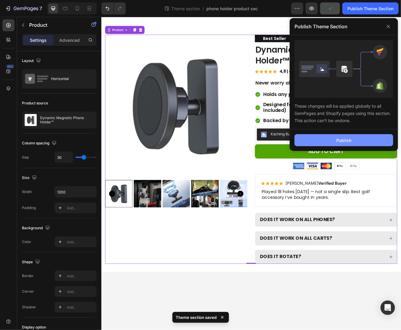
click at [309, 142] on button "Publish" at bounding box center [343, 140] width 99 height 12
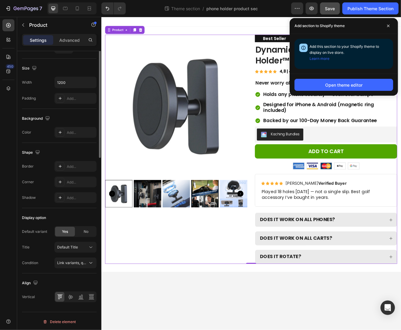
scroll to position [0, 0]
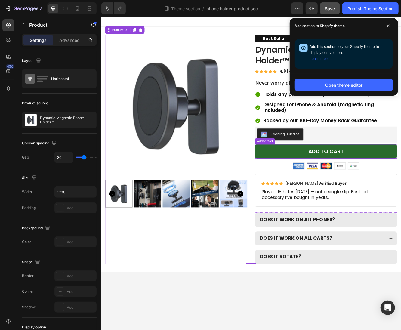
click at [308, 182] on button "Add to cart" at bounding box center [371, 179] width 171 height 17
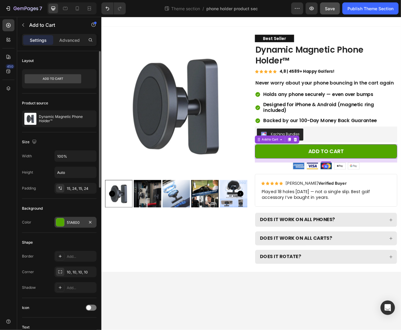
click at [69, 225] on div "51A600" at bounding box center [75, 222] width 42 height 11
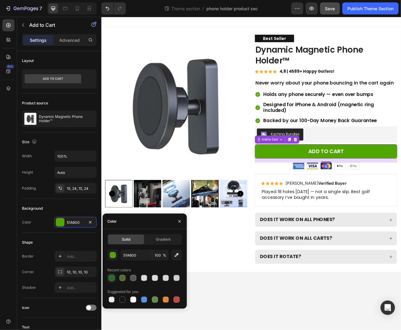
click at [113, 281] on div at bounding box center [111, 277] width 7 height 7
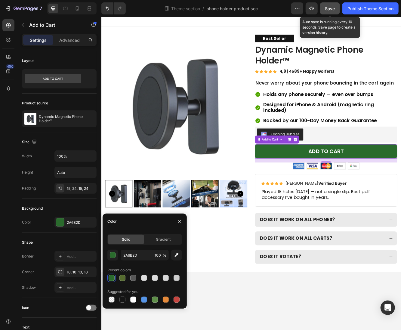
click at [332, 7] on span "Save" at bounding box center [330, 8] width 10 height 5
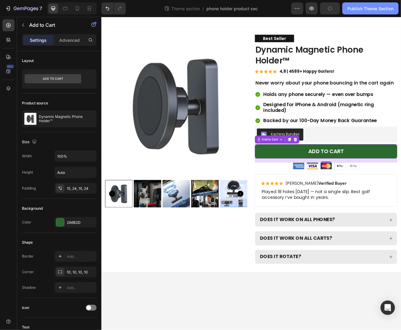
click at [357, 8] on div "Publish Theme Section" at bounding box center [370, 8] width 46 height 6
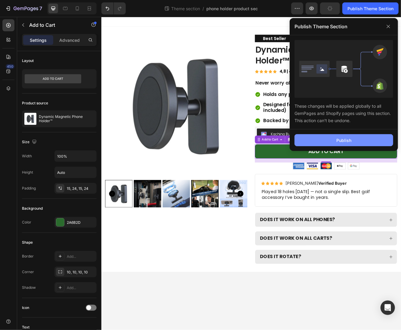
click at [323, 137] on button "Publish" at bounding box center [343, 140] width 99 height 12
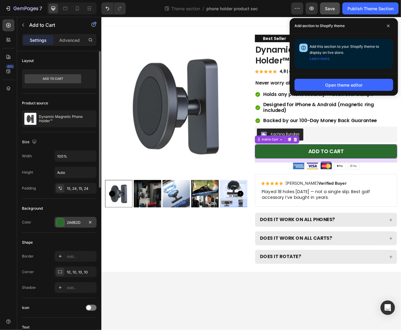
click at [69, 224] on div "2A6B2D" at bounding box center [75, 222] width 42 height 11
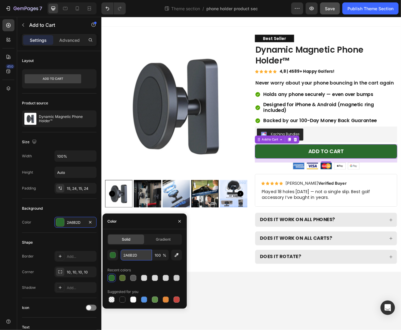
click at [137, 254] on input "2A6B2D" at bounding box center [136, 255] width 31 height 11
paste input "648C66"
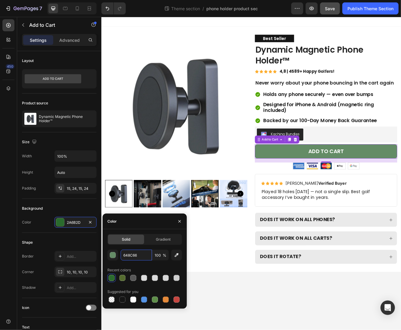
type input "648C66"
click at [137, 262] on div "648C66 100 % Recent colors Suggested for you" at bounding box center [144, 277] width 75 height 54
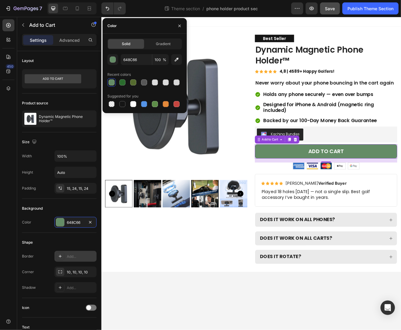
scroll to position [347, 0]
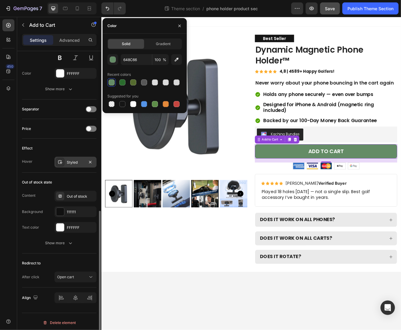
click at [73, 160] on div "Styled" at bounding box center [75, 162] width 17 height 5
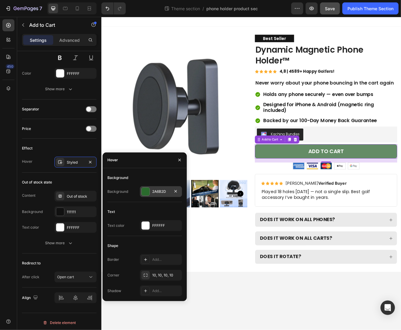
click at [157, 191] on div "2A6B2D" at bounding box center [160, 191] width 17 height 5
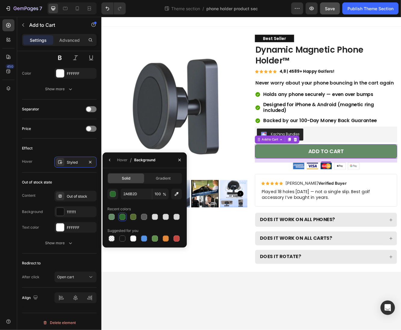
click at [131, 221] on div "2A6B2D 100 % Recent colors Suggested for you" at bounding box center [144, 216] width 75 height 54
click at [131, 219] on div at bounding box center [133, 217] width 6 height 6
click at [111, 217] on div at bounding box center [112, 217] width 6 height 6
type input "648C66"
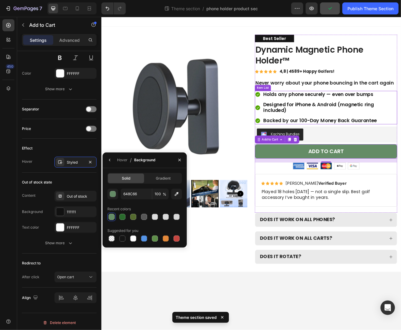
click at [351, 116] on div "Holds any phone securely — even over bumps Designed for iPhone & Android (magne…" at bounding box center [371, 126] width 171 height 40
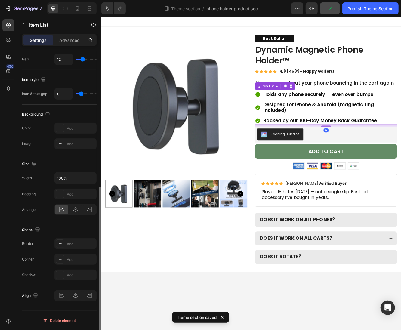
scroll to position [0, 0]
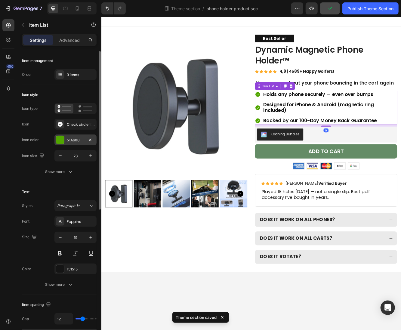
click at [73, 140] on div "51A600" at bounding box center [75, 139] width 17 height 5
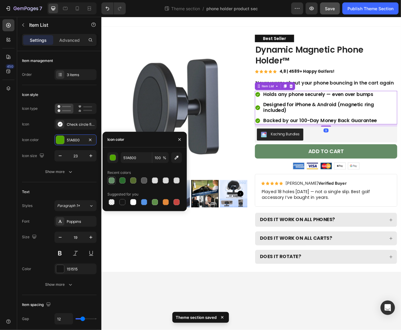
click at [114, 182] on div at bounding box center [112, 180] width 6 height 6
type input "648C66"
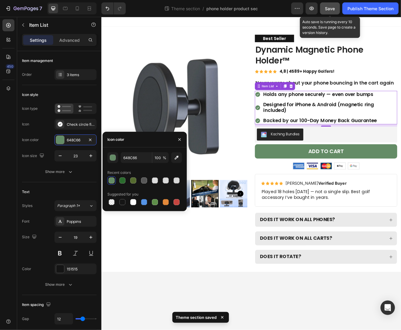
click at [329, 11] on span "Save" at bounding box center [330, 8] width 10 height 5
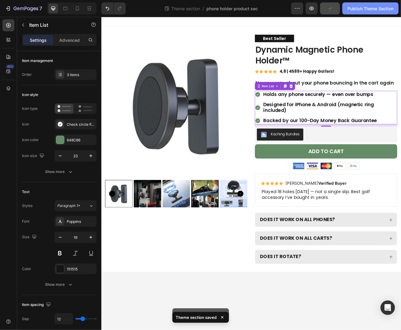
click at [364, 9] on div "Publish Theme Section" at bounding box center [370, 8] width 46 height 6
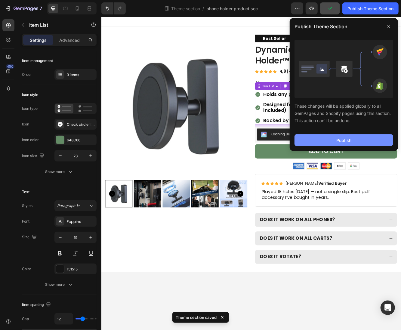
click at [307, 142] on button "Publish" at bounding box center [343, 140] width 99 height 12
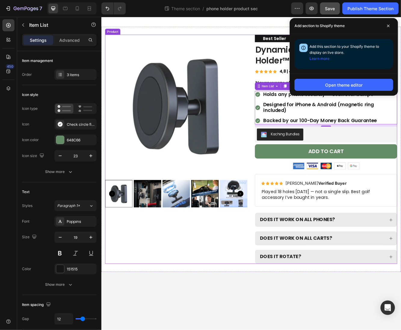
click at [208, 310] on div "Product Images" at bounding box center [191, 177] width 171 height 276
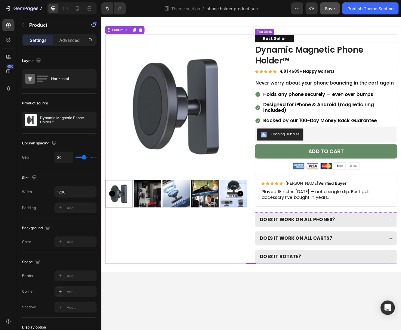
click at [331, 43] on div "Best Seller" at bounding box center [309, 43] width 47 height 9
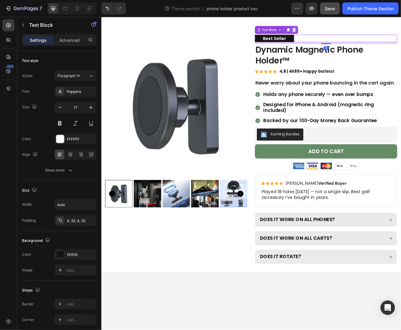
click at [332, 34] on icon at bounding box center [333, 33] width 4 height 4
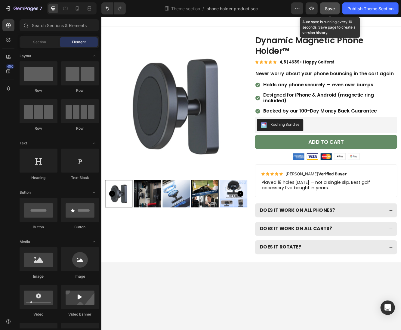
click at [325, 8] on span "Save" at bounding box center [330, 8] width 10 height 5
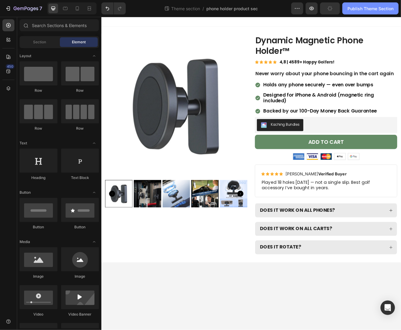
click at [368, 8] on div "Publish Theme Section" at bounding box center [370, 8] width 46 height 6
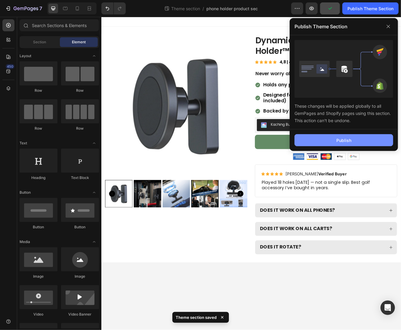
click at [341, 136] on button "Publish" at bounding box center [343, 140] width 99 height 12
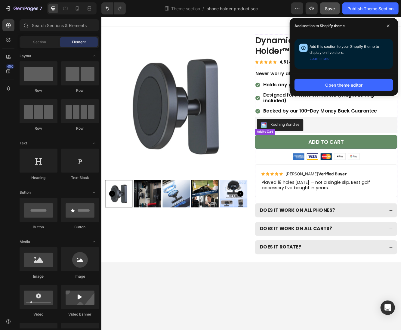
click at [316, 162] on button "Add to cart" at bounding box center [371, 167] width 171 height 17
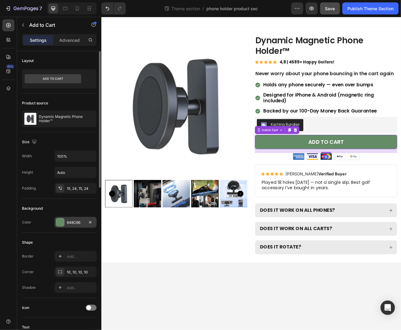
click at [79, 220] on div "648C66" at bounding box center [75, 222] width 17 height 5
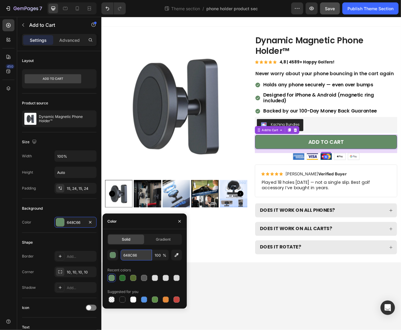
click at [146, 256] on input "648C66" at bounding box center [136, 255] width 31 height 11
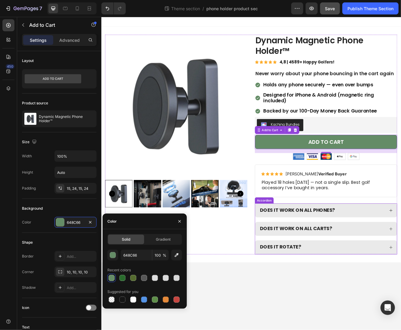
click at [337, 262] on div "DOES IT WORK ON ALL PHONES? DOES IT WORK ON ALL CARTS? DOES IT ROTATE?" at bounding box center [371, 272] width 171 height 61
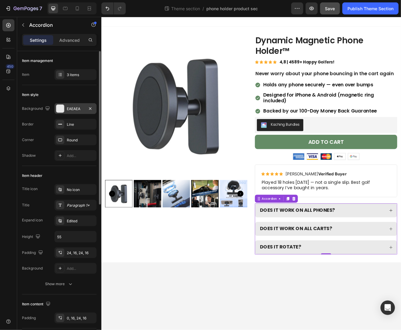
click at [61, 106] on div at bounding box center [60, 109] width 8 height 8
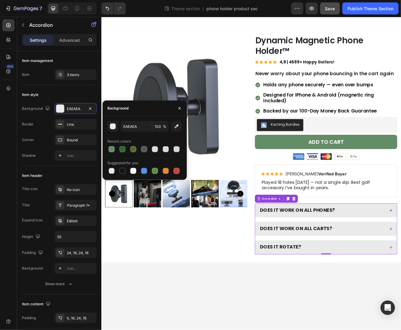
drag, startPoint x: 116, startPoint y: 128, endPoint x: 120, endPoint y: 130, distance: 5.0
click at [116, 128] on div "button" at bounding box center [113, 126] width 6 height 6
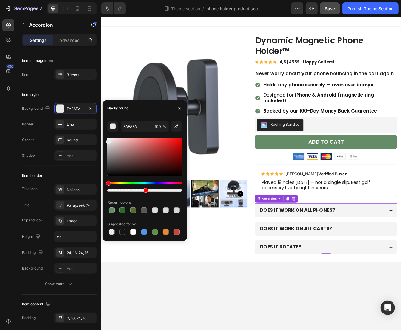
click at [145, 191] on div at bounding box center [144, 190] width 75 height 2
type input "50"
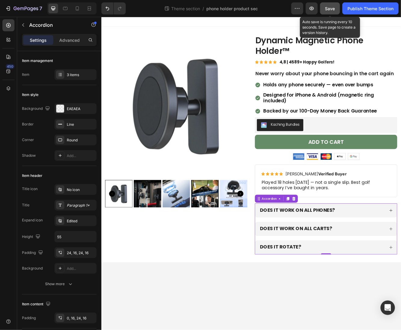
click at [334, 7] on span "Save" at bounding box center [330, 8] width 10 height 5
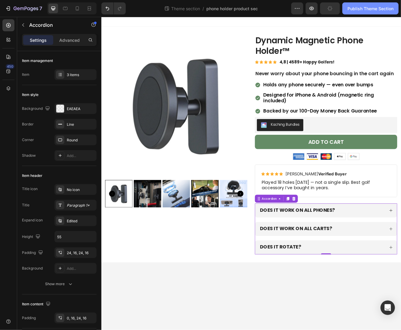
click at [357, 10] on div "Publish Theme Section" at bounding box center [370, 8] width 46 height 6
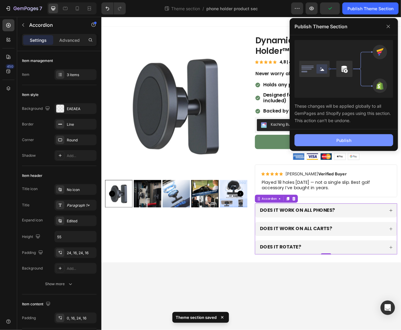
click at [350, 139] on div "Publish" at bounding box center [343, 140] width 15 height 6
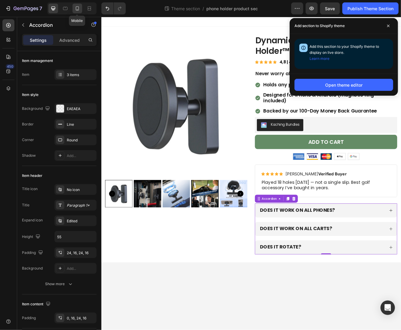
click at [79, 6] on icon at bounding box center [77, 8] width 6 height 6
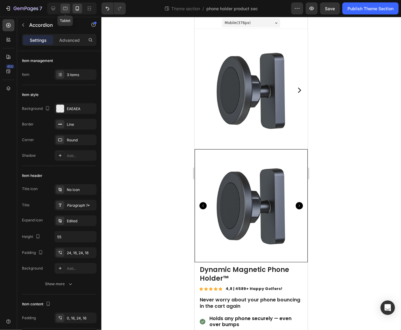
click at [68, 6] on icon at bounding box center [65, 8] width 6 height 6
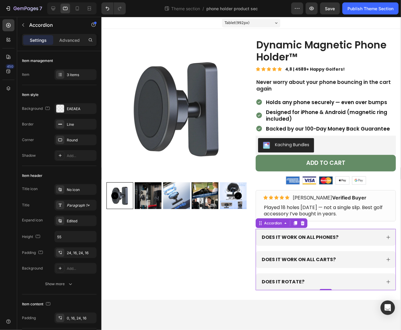
click at [284, 246] on div "DOES IT WORK ON ALL PHONES? DOES IT WORK ON ALL CARTS? DOES IT ROTATE?" at bounding box center [325, 259] width 140 height 61
click at [75, 203] on div "Paragraph 1*" at bounding box center [81, 205] width 28 height 5
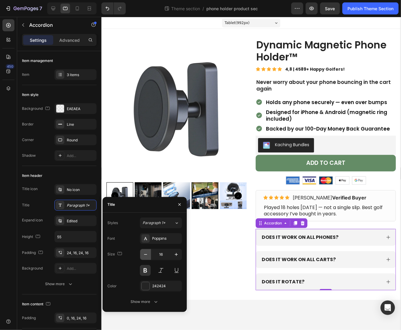
click at [148, 257] on icon "button" at bounding box center [146, 254] width 6 height 6
click at [148, 256] on icon "button" at bounding box center [146, 254] width 6 height 6
click at [179, 256] on icon "button" at bounding box center [176, 254] width 6 height 6
type input "15"
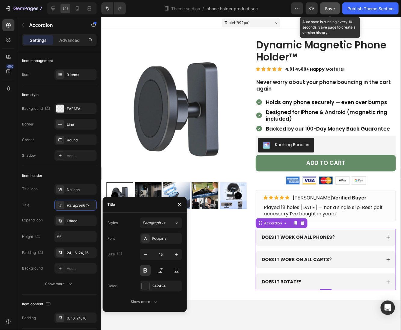
click at [332, 6] on span "Save" at bounding box center [330, 8] width 10 height 5
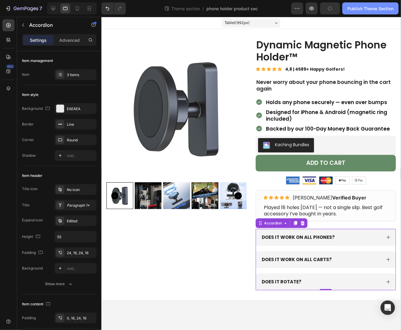
click at [357, 8] on div "Publish Theme Section" at bounding box center [370, 8] width 46 height 6
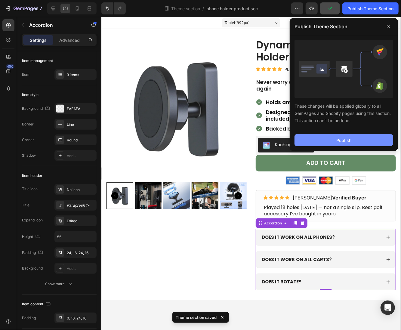
click at [322, 140] on button "Publish" at bounding box center [343, 140] width 99 height 12
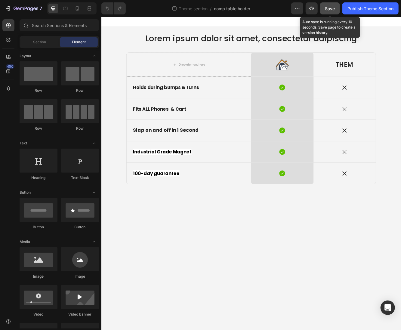
click at [326, 11] on div "Save" at bounding box center [330, 8] width 10 height 6
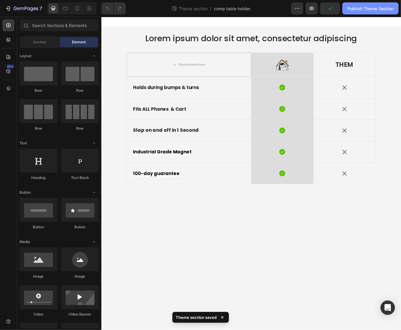
click at [356, 8] on div "Publish Theme Section" at bounding box center [370, 8] width 46 height 6
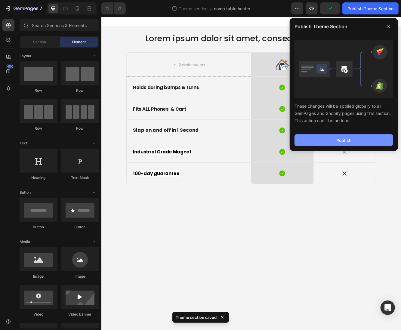
click at [334, 144] on button "Publish" at bounding box center [343, 140] width 99 height 12
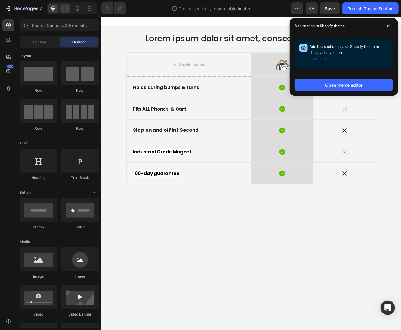
click at [66, 13] on div at bounding box center [65, 9] width 10 height 10
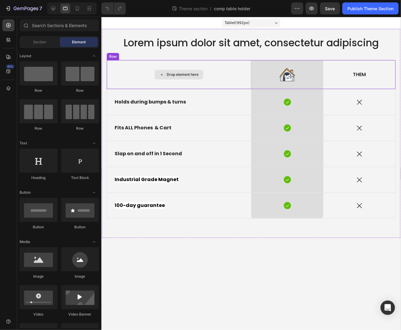
click at [133, 64] on div "Drop element here" at bounding box center [178, 74] width 144 height 29
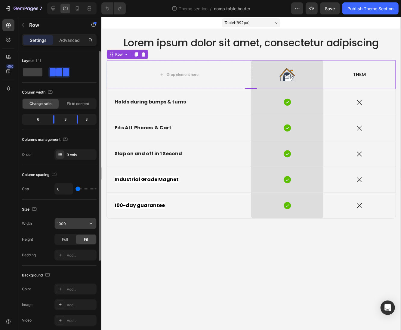
click at [76, 224] on input "1000" at bounding box center [76, 223] width 42 height 11
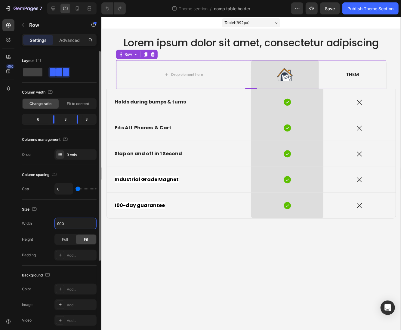
drag, startPoint x: 72, startPoint y: 224, endPoint x: 39, endPoint y: 223, distance: 33.1
click at [48, 222] on div "Width 900" at bounding box center [59, 223] width 75 height 11
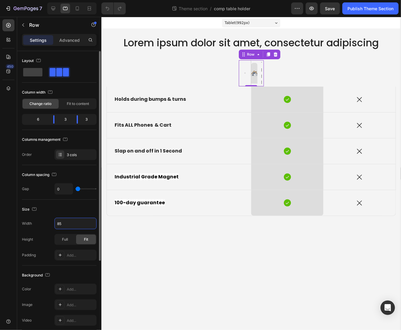
type input "850"
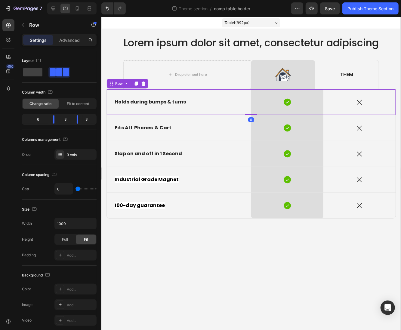
click at [234, 95] on div "Holds during bumps & turns Text Block Row" at bounding box center [178, 102] width 144 height 26
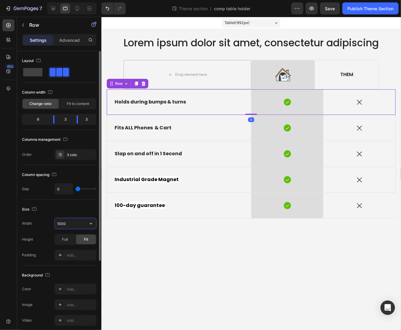
click at [71, 220] on input "1000" at bounding box center [76, 223] width 42 height 11
drag, startPoint x: 73, startPoint y: 224, endPoint x: 48, endPoint y: 223, distance: 25.3
click at [54, 222] on div "Width 1000" at bounding box center [59, 223] width 75 height 11
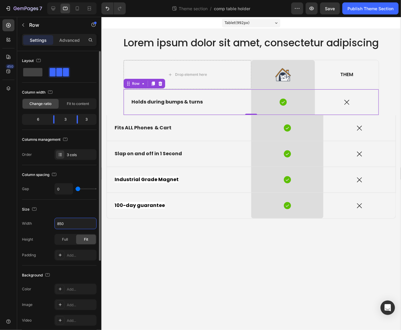
type input "850"
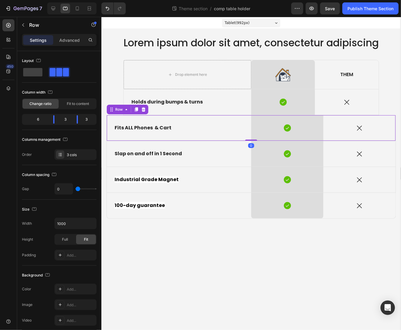
click at [211, 121] on div "Fits ALL Phones & Cart Text Block Row" at bounding box center [178, 128] width 144 height 26
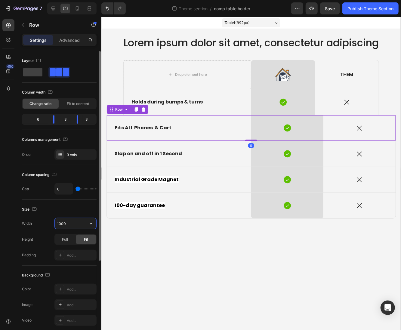
click at [72, 222] on input "1000" at bounding box center [76, 223] width 42 height 11
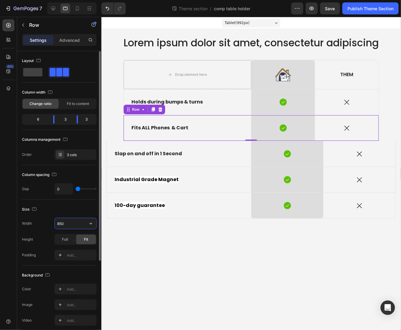
type input "850"
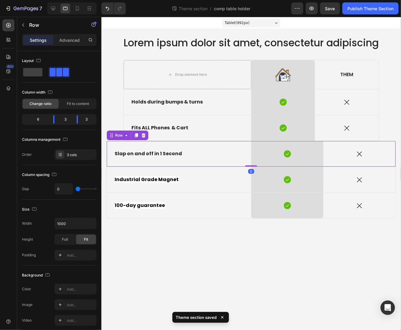
click at [213, 159] on div "Slap on and off in 1 Second Text Block Row" at bounding box center [178, 154] width 144 height 26
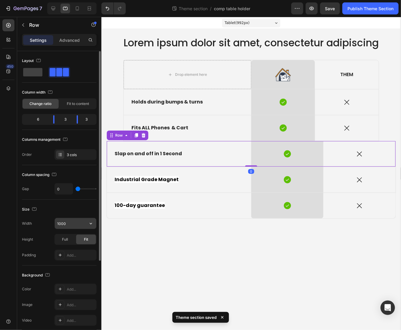
click at [66, 221] on input "1000" at bounding box center [76, 223] width 42 height 11
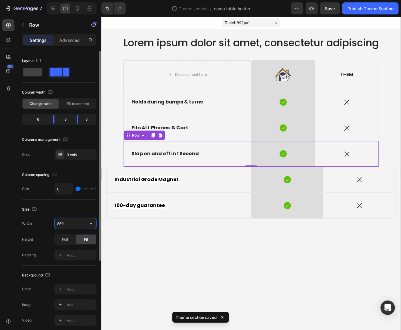
type input "850"
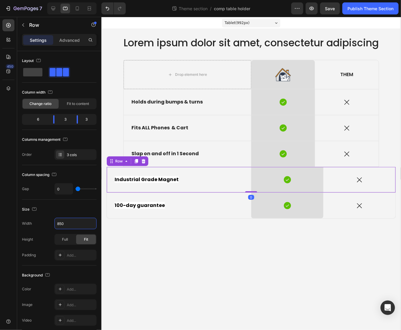
click at [194, 186] on div "Industrial Grade Magnet Text Block Row" at bounding box center [178, 180] width 144 height 26
click at [71, 226] on input "1000" at bounding box center [76, 223] width 42 height 11
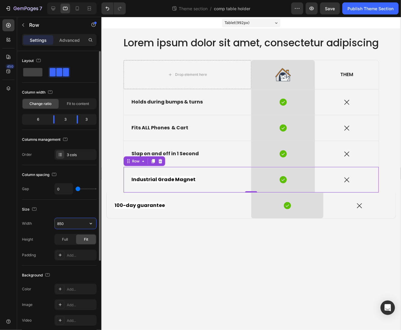
type input "850"
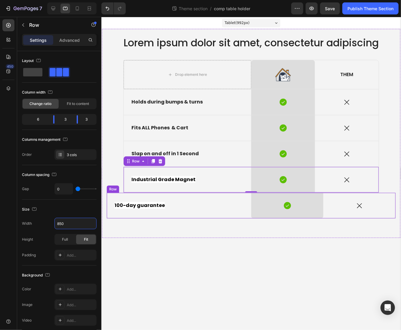
click at [189, 214] on div "100-day guarantee Text Block Row" at bounding box center [178, 206] width 144 height 26
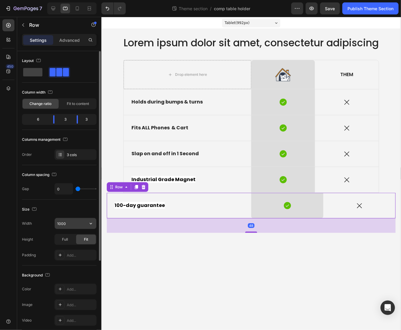
click at [79, 224] on input "1000" at bounding box center [76, 223] width 42 height 11
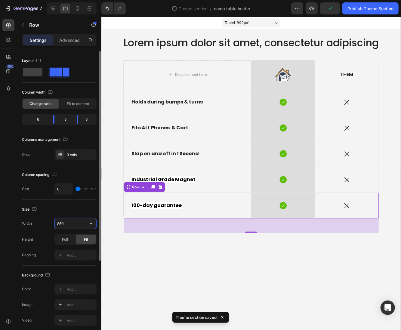
type input "850"
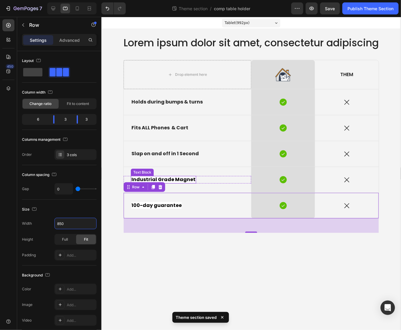
click at [188, 178] on strong "Industrial Grade Magnet" at bounding box center [163, 179] width 64 height 7
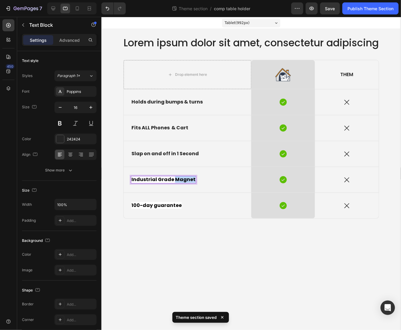
click at [187, 178] on strong "Industrial Grade Magnet" at bounding box center [163, 179] width 64 height 7
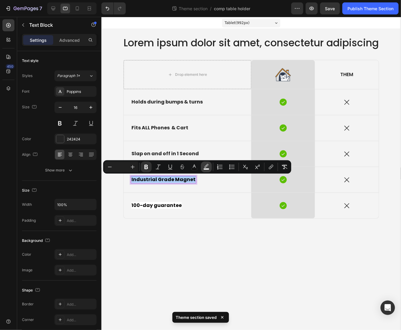
click at [204, 168] on button "color" at bounding box center [206, 167] width 11 height 11
type input "FFFFFF"
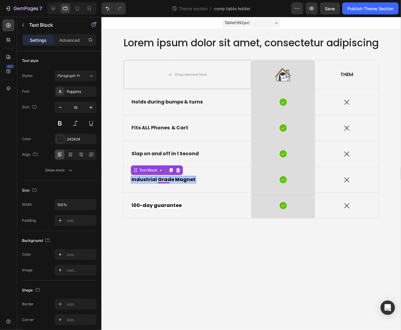
drag, startPoint x: 282, startPoint y: 278, endPoint x: 159, endPoint y: 261, distance: 123.9
click at [174, 179] on strong "Industrial Grade Magnet" at bounding box center [163, 179] width 64 height 7
click at [175, 179] on strong "Industrial Grade Magnet" at bounding box center [163, 179] width 64 height 7
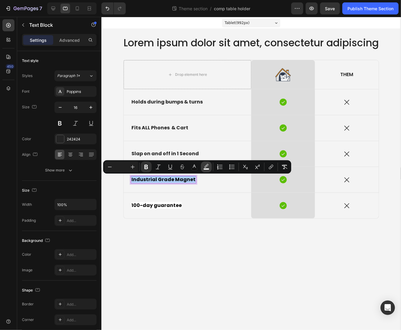
click at [207, 170] on rect "Editor contextual toolbar" at bounding box center [207, 169] width 6 height 2
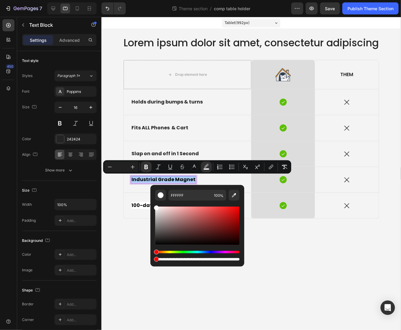
drag, startPoint x: 276, startPoint y: 275, endPoint x: 142, endPoint y: 260, distance: 134.4
type input "0"
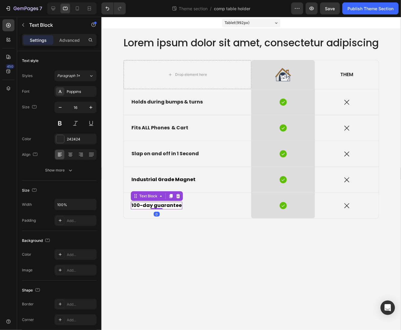
click at [140, 204] on strong "100-day guarantee" at bounding box center [156, 205] width 50 height 7
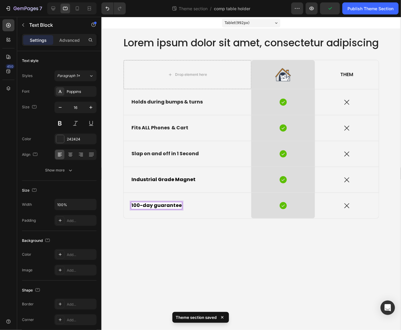
click at [140, 204] on strong "100-day guarantee" at bounding box center [156, 205] width 50 height 7
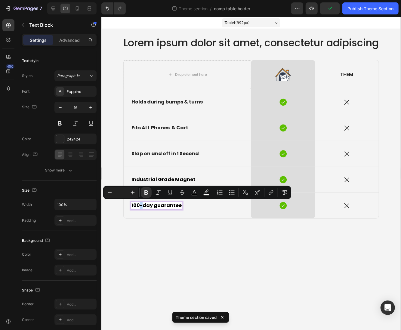
click at [140, 204] on strong "100-day guarantee" at bounding box center [156, 205] width 50 height 7
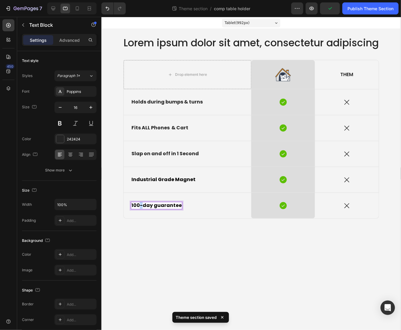
click at [140, 204] on strong "100-day guarantee" at bounding box center [156, 205] width 50 height 7
click at [145, 204] on strong "100-day guarantee" at bounding box center [156, 205] width 50 height 7
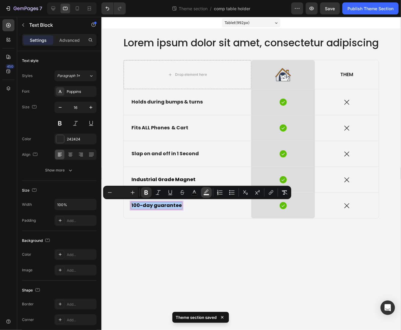
click at [210, 192] on button "color" at bounding box center [206, 192] width 11 height 11
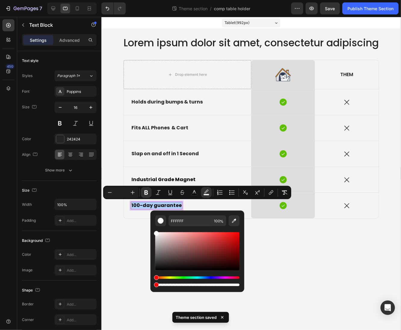
drag, startPoint x: 268, startPoint y: 301, endPoint x: 147, endPoint y: 284, distance: 122.6
type input "0"
click at [138, 274] on body "Tablet ( 992 px) iPhone 13 Mini iPhone 13 Pro iPhone 11 Pro Max iPhone 15 Pro M…" at bounding box center [251, 173] width 298 height 313
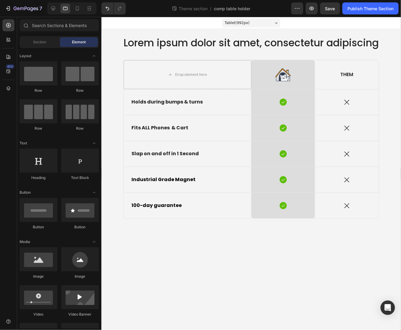
click at [78, 14] on div at bounding box center [71, 8] width 49 height 12
click at [79, 11] on div at bounding box center [77, 9] width 10 height 10
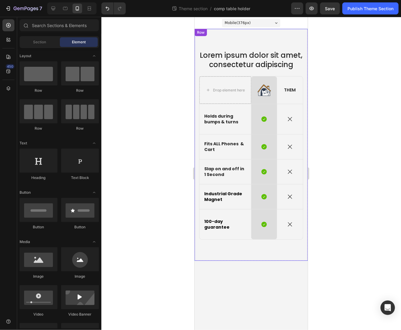
click at [251, 40] on div "Lorem ipsum dolor sit amet, consectetur adipiscing Heading Row Drop element her…" at bounding box center [250, 145] width 113 height 232
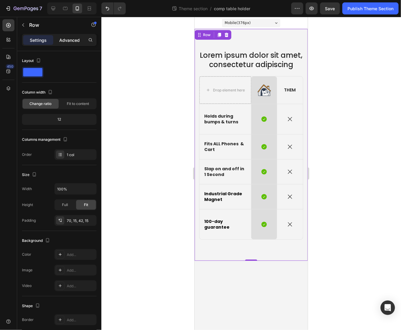
click at [65, 39] on p "Advanced" at bounding box center [69, 40] width 20 height 6
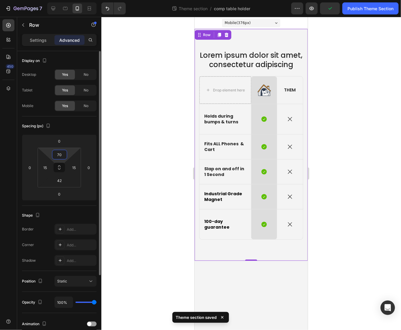
click at [62, 156] on input "70" at bounding box center [60, 154] width 12 height 9
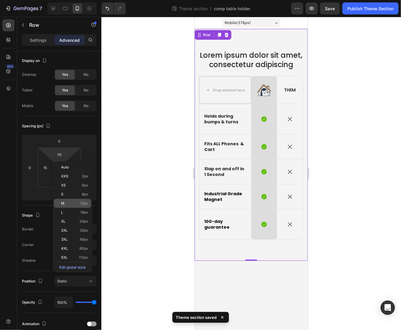
click at [62, 203] on span "M" at bounding box center [62, 203] width 3 height 4
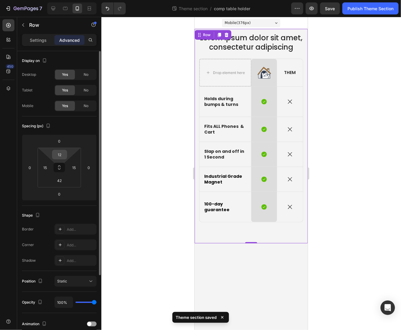
click at [58, 153] on input "12" at bounding box center [60, 154] width 12 height 9
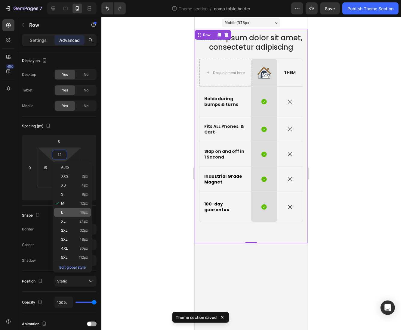
click at [67, 214] on p "L 16px" at bounding box center [74, 212] width 27 height 4
type input "16"
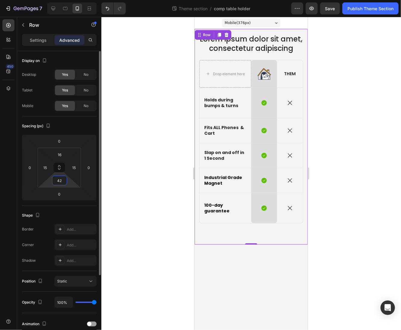
click at [58, 177] on input "42" at bounding box center [60, 180] width 12 height 9
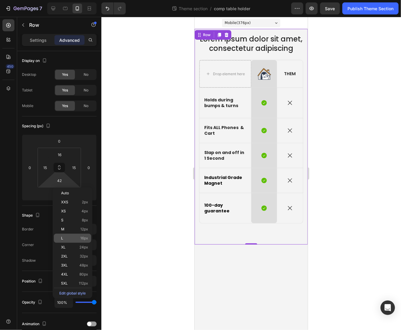
click at [65, 240] on div "L 16px" at bounding box center [72, 238] width 37 height 9
type input "16"
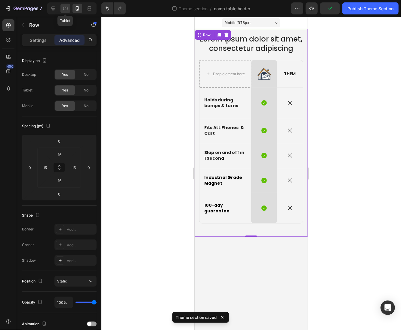
click at [62, 8] on div at bounding box center [65, 9] width 10 height 10
type input "24"
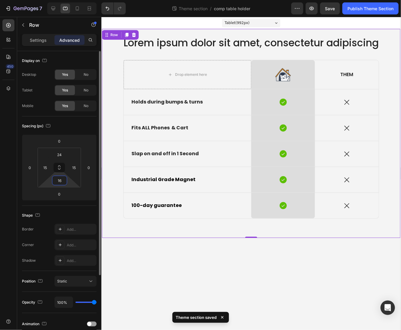
click at [64, 179] on input "16" at bounding box center [60, 180] width 12 height 9
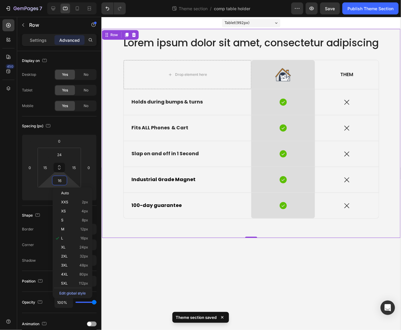
click at [219, 224] on div "Lorem ipsum dolor sit amet, consectetur adipiscing Heading Row Drop element her…" at bounding box center [250, 134] width 289 height 197
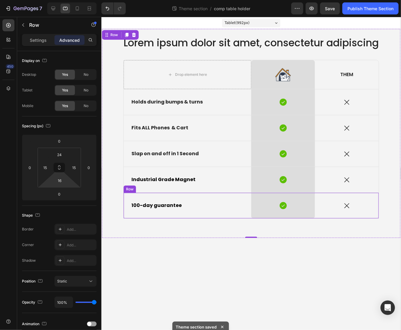
click at [219, 215] on div "100-day guarantee Text Block Row" at bounding box center [187, 206] width 128 height 26
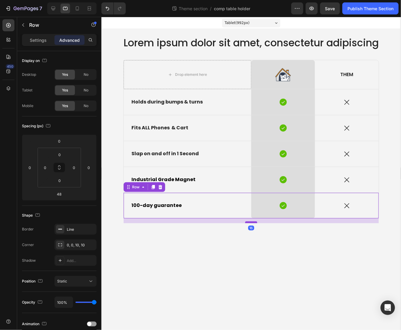
drag, startPoint x: 253, startPoint y: 230, endPoint x: 253, endPoint y: 221, distance: 9.6
click at [253, 221] on div at bounding box center [251, 222] width 12 height 2
type input "16"
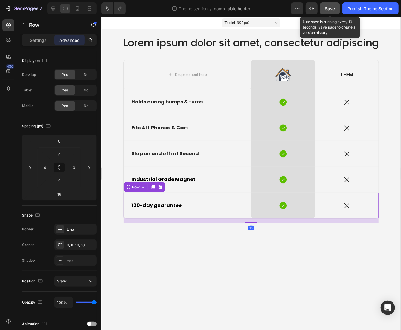
click at [328, 9] on span "Save" at bounding box center [330, 8] width 10 height 5
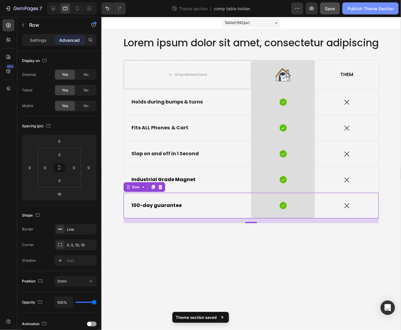
click at [367, 8] on div "Publish Theme Section" at bounding box center [370, 8] width 46 height 6
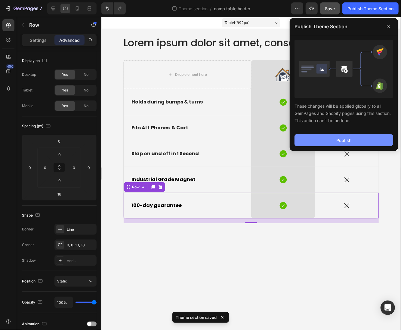
click at [327, 142] on button "Publish" at bounding box center [343, 140] width 99 height 12
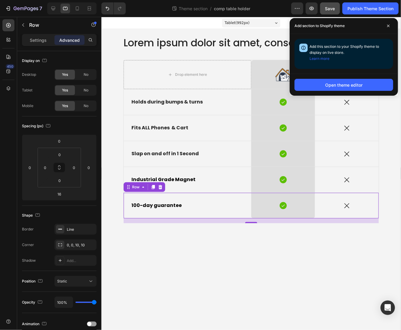
click at [285, 251] on body "Tablet ( 992 px) iPhone 13 Mini iPhone 13 Pro iPhone 11 Pro Max iPhone 15 Pro M…" at bounding box center [251, 173] width 298 height 313
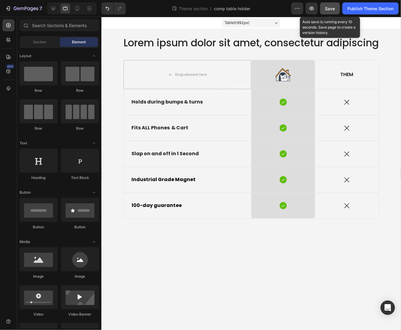
click at [328, 11] on div "Save" at bounding box center [330, 8] width 10 height 6
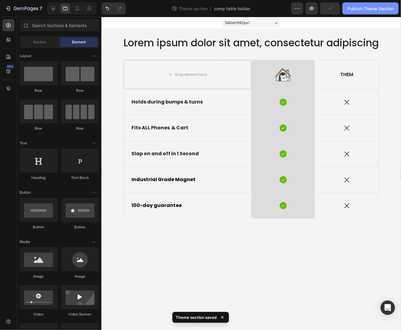
click at [369, 11] on div "Publish Theme Section" at bounding box center [370, 8] width 46 height 6
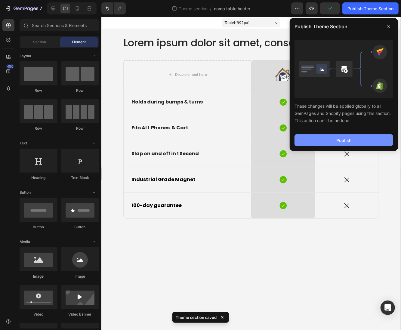
click at [346, 144] on button "Publish" at bounding box center [343, 140] width 99 height 12
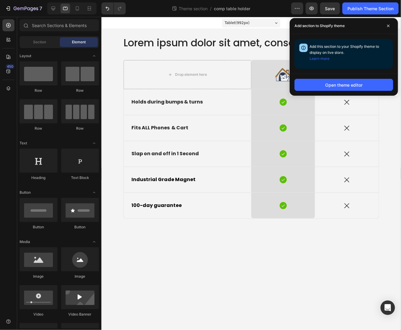
click at [198, 283] on body "Tablet ( 992 px) iPhone 13 Mini iPhone 13 Pro iPhone 11 Pro Max iPhone 15 Pro M…" at bounding box center [251, 173] width 298 height 313
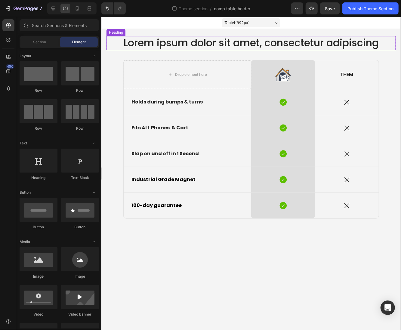
click at [254, 37] on h2 "Lorem ipsum dolor sit amet, consectetur adipiscing" at bounding box center [250, 43] width 289 height 14
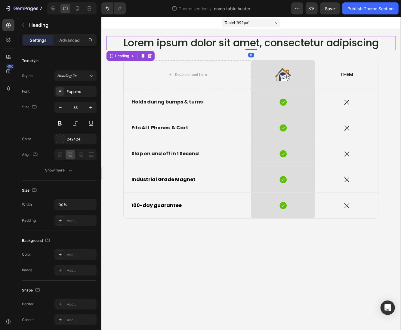
click at [254, 39] on h2 "Lorem ipsum dolor sit amet, consectetur adipiscing" at bounding box center [250, 43] width 289 height 14
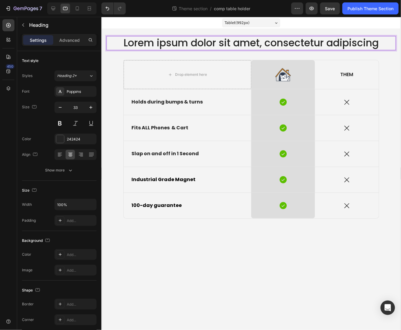
click at [254, 39] on p "Lorem ipsum dolor sit amet, consectetur adipiscing" at bounding box center [251, 42] width 288 height 13
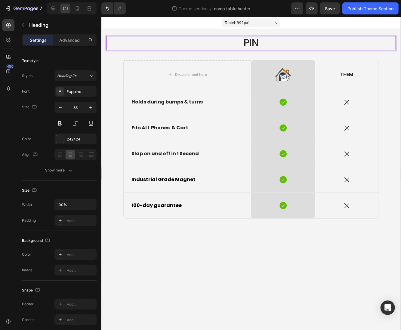
click at [232, 20] on span "Tablet ( 992 px)" at bounding box center [236, 23] width 25 height 6
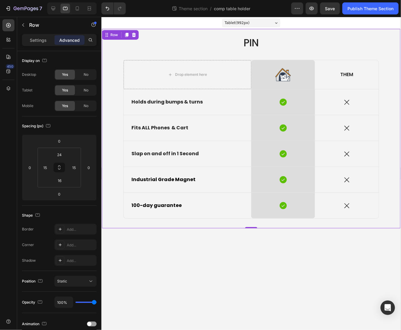
click at [300, 54] on div "PIN Heading Row Drop element here Image Row THEM Text Block Row Holds during bu…" at bounding box center [250, 129] width 289 height 187
click at [288, 47] on p "PIN" at bounding box center [251, 42] width 288 height 13
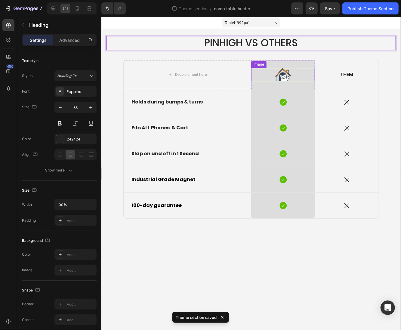
click at [282, 75] on img at bounding box center [283, 74] width 16 height 13
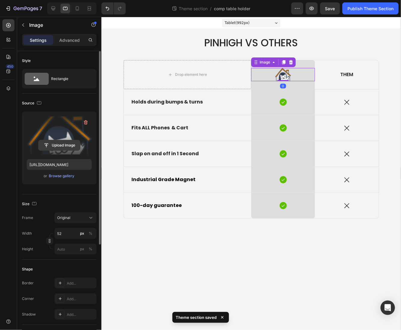
click at [59, 143] on input "file" at bounding box center [60, 145] width 42 height 10
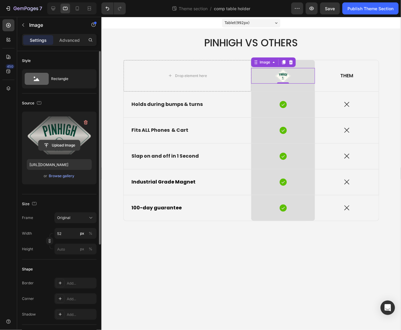
click at [60, 142] on input "file" at bounding box center [60, 145] width 42 height 10
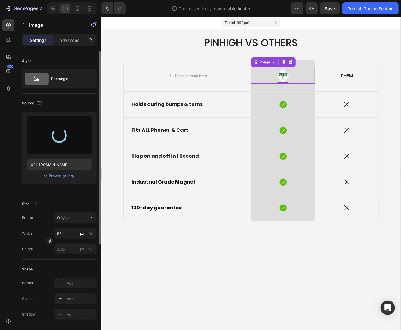
type input "[URL][DOMAIN_NAME]"
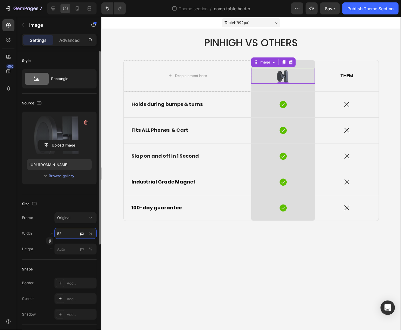
click at [66, 234] on input "52" at bounding box center [75, 233] width 42 height 11
drag, startPoint x: 64, startPoint y: 233, endPoint x: 52, endPoint y: 231, distance: 12.2
click at [52, 231] on div "Width 52 px %" at bounding box center [59, 233] width 75 height 11
type input "60"
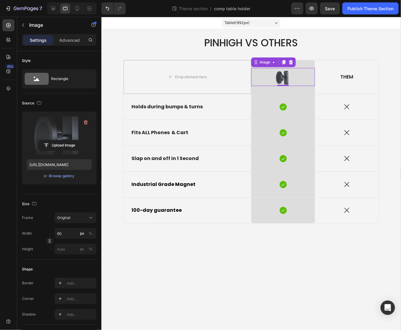
click at [269, 293] on body "Tablet ( 992 px) iPhone 13 Mini iPhone 13 Pro iPhone 11 Pro Max iPhone 15 Pro M…" at bounding box center [251, 173] width 298 height 313
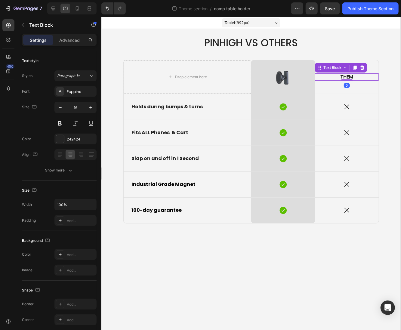
click at [343, 75] on p "THEM" at bounding box center [346, 77] width 57 height 6
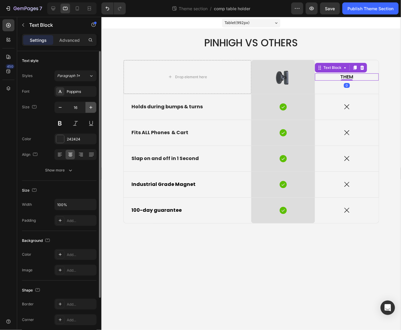
click at [88, 107] on button "button" at bounding box center [90, 107] width 11 height 11
click at [88, 107] on icon "button" at bounding box center [91, 107] width 6 height 6
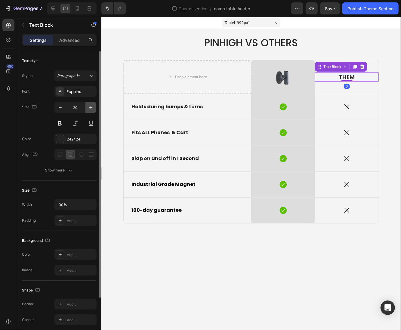
click at [88, 107] on icon "button" at bounding box center [91, 107] width 6 height 6
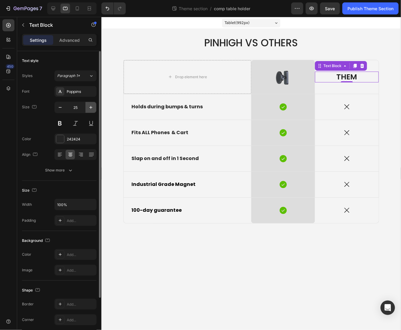
type input "26"
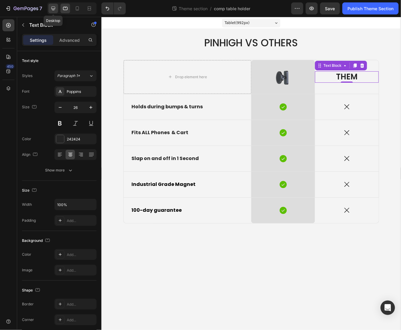
click at [56, 8] on icon at bounding box center [53, 8] width 6 height 6
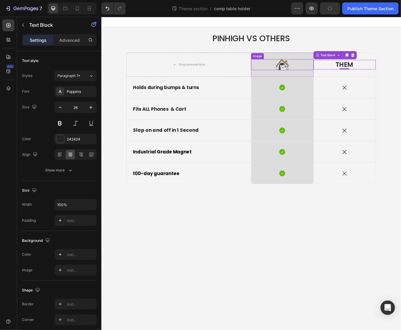
click at [312, 78] on img at bounding box center [319, 74] width 16 height 13
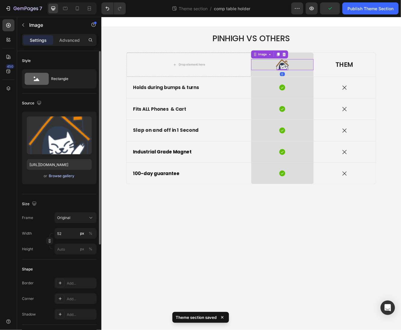
click at [59, 177] on div "Browse gallery" at bounding box center [62, 175] width 26 height 5
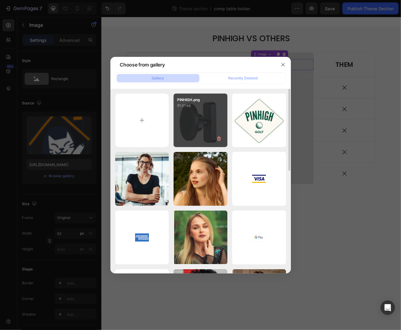
click at [201, 124] on div "PINHIGH.png 91.01 kb" at bounding box center [201, 121] width 54 height 54
type input "[URL][DOMAIN_NAME]"
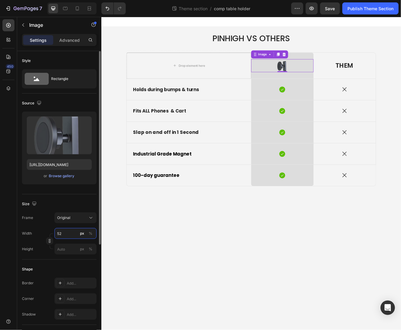
drag, startPoint x: 69, startPoint y: 234, endPoint x: 50, endPoint y: 229, distance: 19.6
click at [50, 229] on div "Width 52 px %" at bounding box center [59, 233] width 75 height 11
click at [70, 231] on input "52" at bounding box center [75, 233] width 42 height 11
drag, startPoint x: 66, startPoint y: 232, endPoint x: 42, endPoint y: 232, distance: 24.4
click at [42, 232] on div "Width 52 px %" at bounding box center [59, 233] width 75 height 11
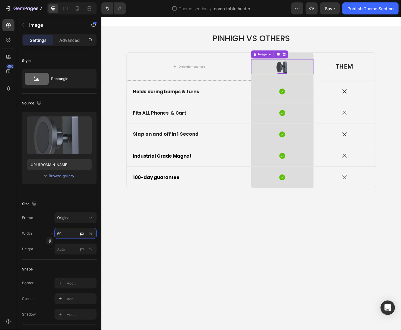
type input "60"
click at [59, 46] on div "Settings Advanced" at bounding box center [59, 40] width 75 height 12
click at [59, 45] on div "Settings Advanced" at bounding box center [59, 40] width 75 height 12
click at [62, 41] on p "Advanced" at bounding box center [69, 40] width 20 height 6
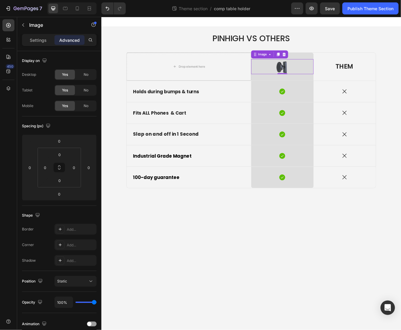
click at [277, 274] on body "PINHIGH VS OTHERS Heading Row Drop element here Image 0 Row THEM Text Block Row…" at bounding box center [281, 205] width 361 height 377
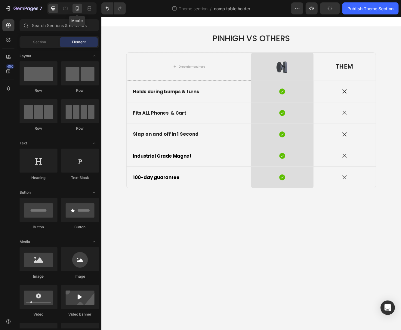
click at [78, 8] on icon at bounding box center [77, 8] width 6 height 6
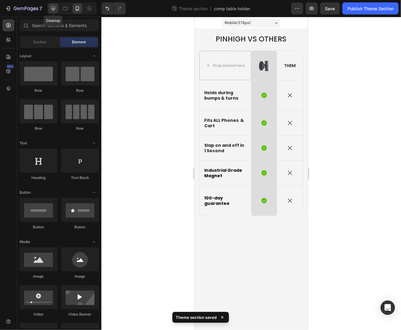
click at [50, 13] on div at bounding box center [53, 9] width 10 height 10
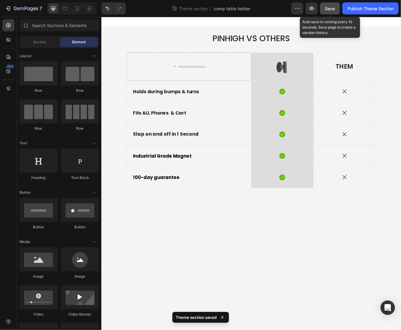
click at [334, 7] on span "Save" at bounding box center [330, 8] width 10 height 5
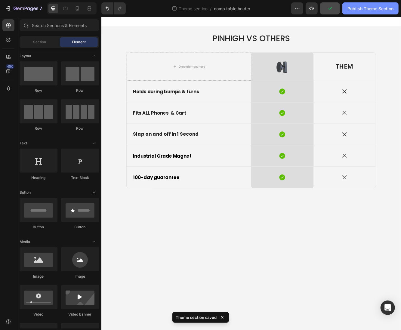
click at [353, 8] on div "Publish Theme Section" at bounding box center [370, 8] width 46 height 6
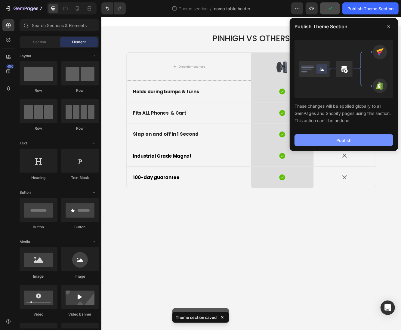
click at [326, 141] on button "Publish" at bounding box center [343, 140] width 99 height 12
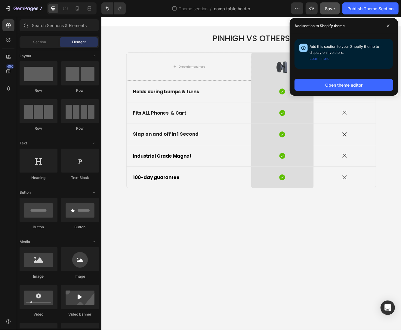
click at [279, 281] on body "PINHIGH VS OTHERS Heading Row Drop element here Image Row THEM Text Block Row H…" at bounding box center [281, 205] width 361 height 377
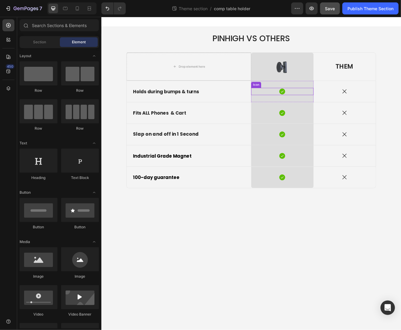
click at [319, 104] on icon at bounding box center [319, 106] width 7 height 7
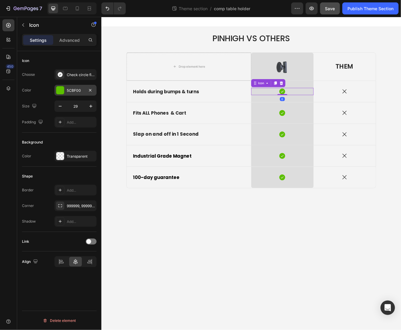
click at [75, 88] on div "5CBF00" at bounding box center [75, 90] width 17 height 5
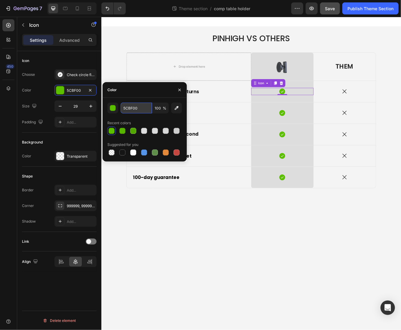
click at [145, 107] on input "5CBF00" at bounding box center [136, 108] width 31 height 11
paste input "648C66"
type input "648C66"
click at [331, 128] on div "Icon" at bounding box center [319, 132] width 75 height 9
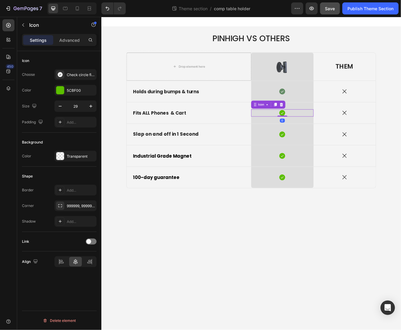
click at [330, 130] on div "Icon 0" at bounding box center [319, 132] width 75 height 9
click at [76, 90] on div "5CBF00" at bounding box center [75, 90] width 17 height 5
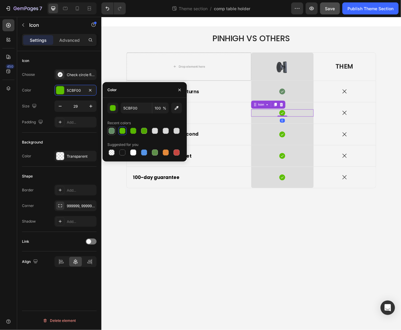
click at [113, 132] on div at bounding box center [112, 131] width 6 height 6
type input "648C66"
click at [310, 156] on div "Icon" at bounding box center [319, 158] width 75 height 9
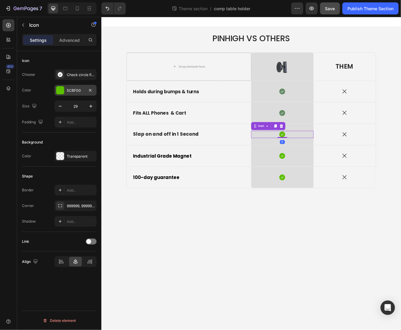
click at [64, 91] on div at bounding box center [60, 90] width 8 height 8
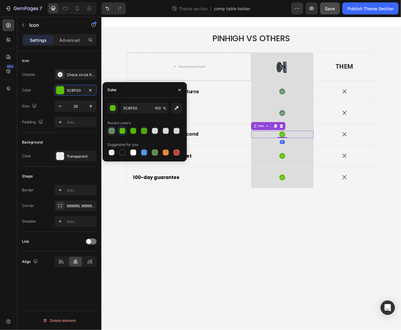
click at [111, 131] on div at bounding box center [112, 131] width 6 height 6
type input "648C66"
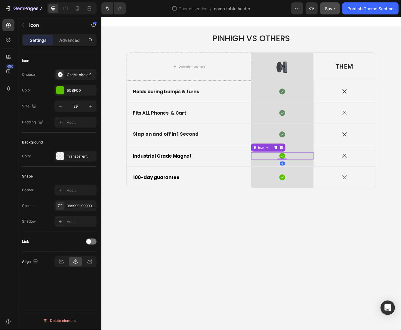
click at [298, 185] on div "Icon 0" at bounding box center [319, 184] width 75 height 9
click at [65, 94] on div "5CBF00" at bounding box center [75, 90] width 42 height 11
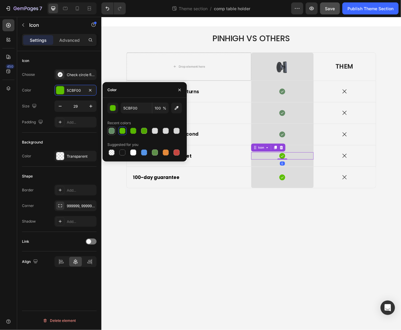
click at [111, 133] on div at bounding box center [112, 131] width 6 height 6
type input "648C66"
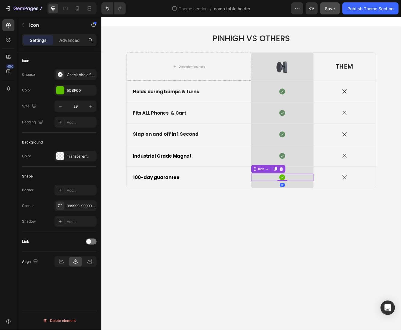
click at [316, 209] on icon at bounding box center [319, 210] width 7 height 7
click at [60, 94] on div at bounding box center [60, 90] width 8 height 8
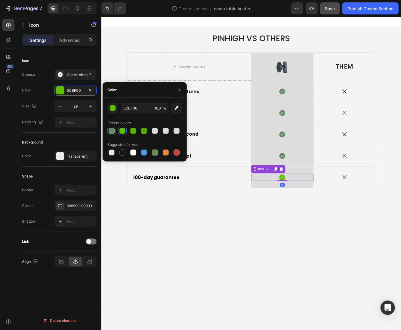
click at [113, 134] on div at bounding box center [112, 131] width 6 height 6
type input "648C66"
click at [299, 278] on body "PINHIGH VS OTHERS Heading Row Drop element here Image Row THEM Text Block Row H…" at bounding box center [281, 205] width 361 height 377
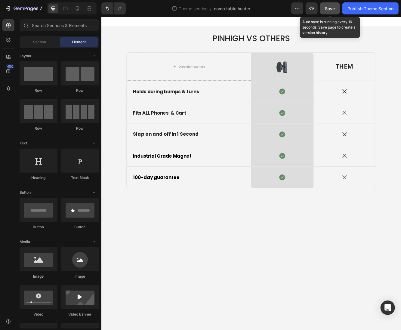
click at [338, 9] on button "Save" at bounding box center [330, 8] width 20 height 12
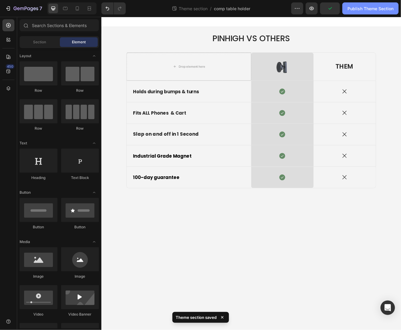
click at [390, 7] on div "Publish Theme Section" at bounding box center [370, 8] width 46 height 6
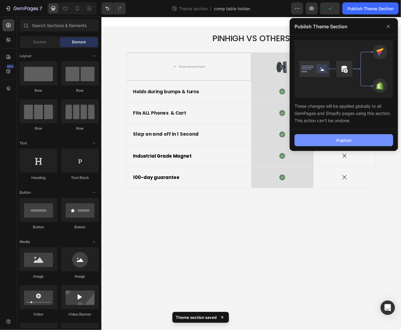
click at [359, 138] on button "Publish" at bounding box center [343, 140] width 99 height 12
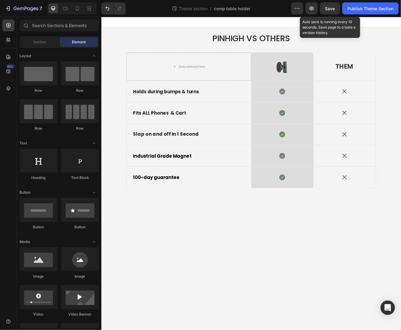
click at [334, 9] on span "Save" at bounding box center [330, 8] width 10 height 5
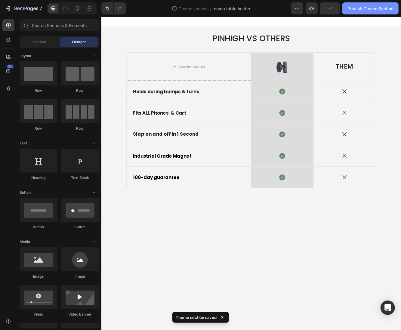
click at [359, 11] on div "Publish Theme Section" at bounding box center [370, 8] width 46 height 6
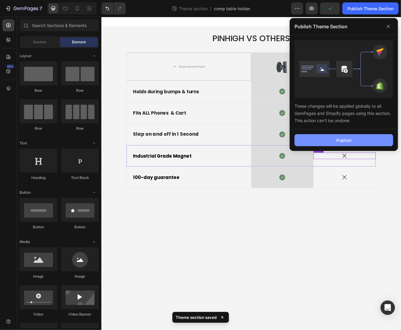
click at [337, 142] on div "Publish" at bounding box center [343, 140] width 15 height 6
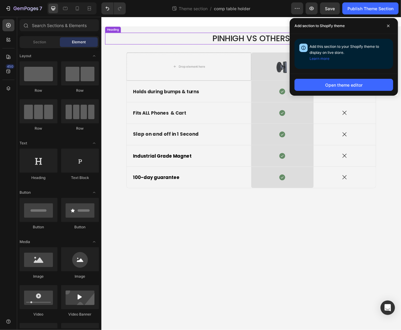
click at [142, 39] on p "PINHIGH VS OTHERS" at bounding box center [281, 43] width 351 height 13
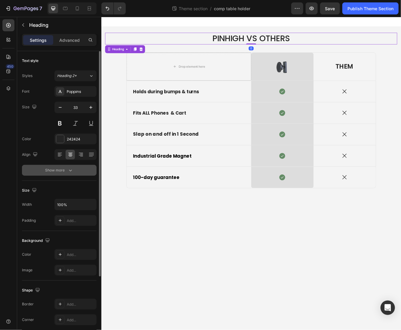
click at [72, 173] on button "Show more" at bounding box center [59, 170] width 75 height 11
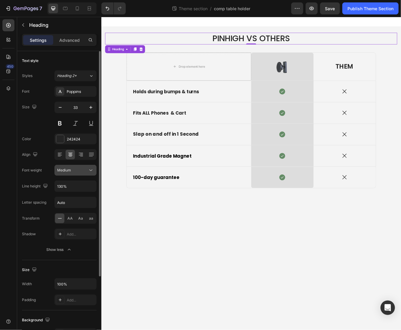
click at [69, 168] on span "Medium" at bounding box center [64, 170] width 14 height 5
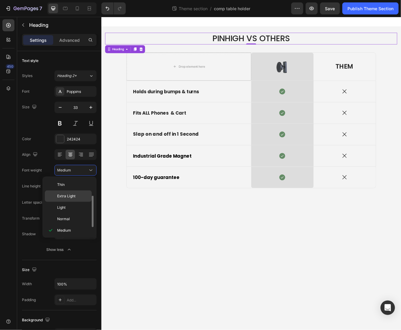
scroll to position [11, 0]
click at [76, 229] on p "Semi Bold" at bounding box center [73, 230] width 32 height 5
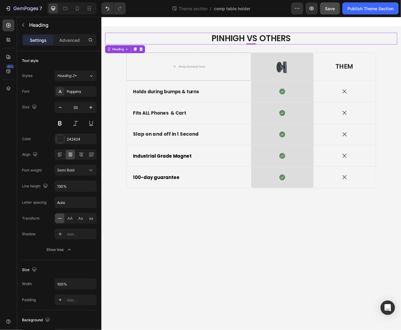
click at [335, 8] on button "Save" at bounding box center [330, 8] width 20 height 12
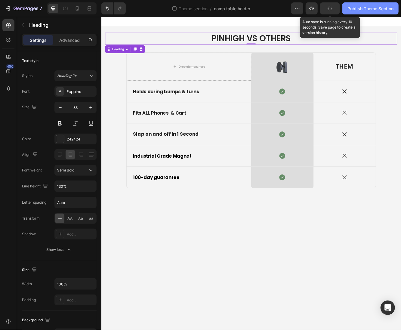
click at [352, 10] on div "Publish Theme Section" at bounding box center [370, 8] width 46 height 6
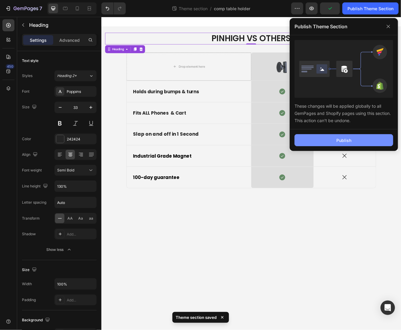
click at [339, 137] on div "Publish" at bounding box center [343, 140] width 15 height 6
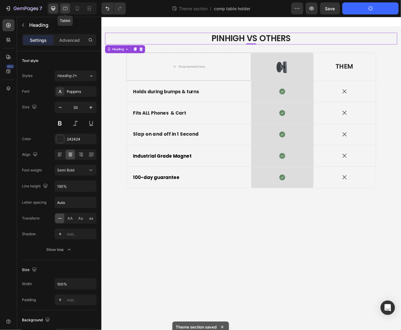
click at [65, 10] on icon at bounding box center [65, 8] width 5 height 3
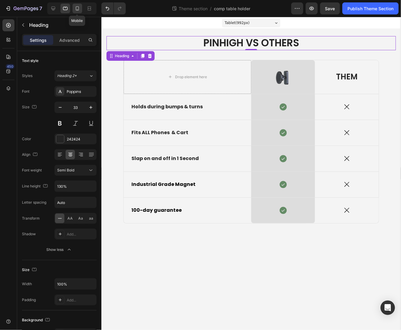
click at [77, 10] on icon at bounding box center [77, 8] width 6 height 6
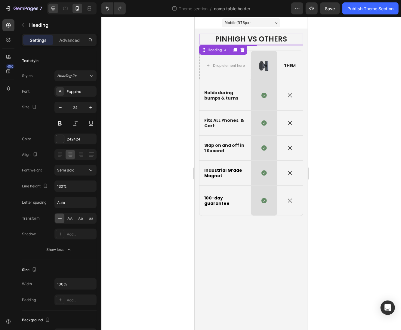
click at [58, 7] on div at bounding box center [71, 8] width 49 height 12
click at [56, 8] on div at bounding box center [53, 9] width 10 height 10
type input "33"
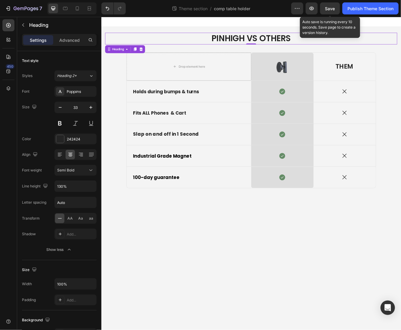
click at [333, 9] on span "Save" at bounding box center [330, 8] width 10 height 5
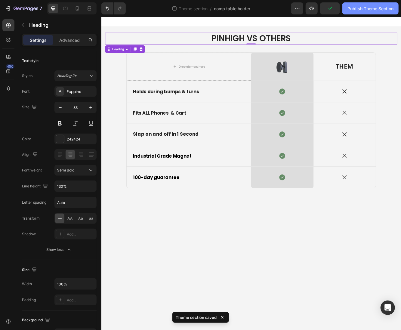
click at [357, 10] on div "Publish Theme Section" at bounding box center [370, 8] width 46 height 6
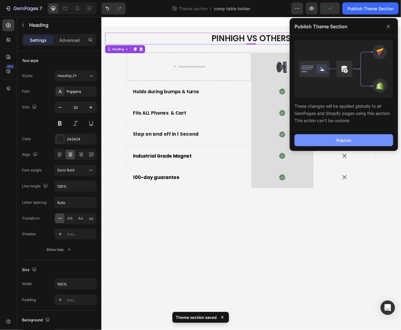
click at [330, 142] on button "Publish" at bounding box center [343, 140] width 99 height 12
